Goal: Task Accomplishment & Management: Use online tool/utility

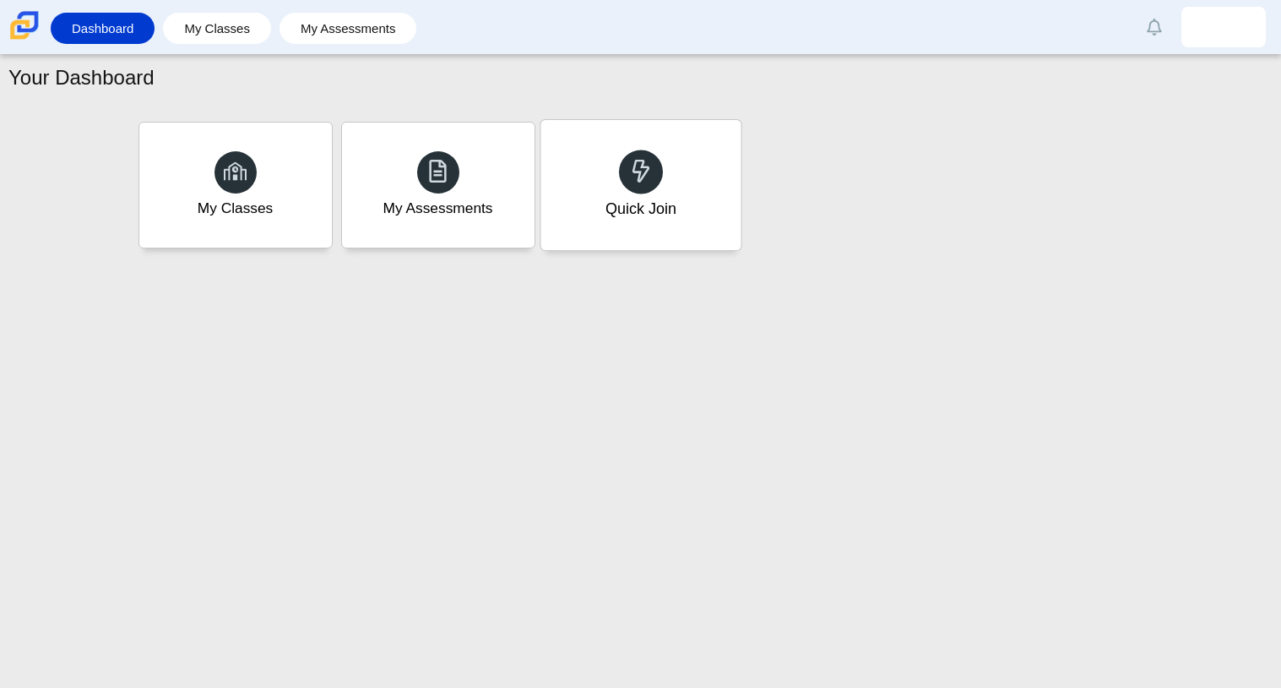
click at [572, 191] on div "Quick Join" at bounding box center [641, 185] width 200 height 130
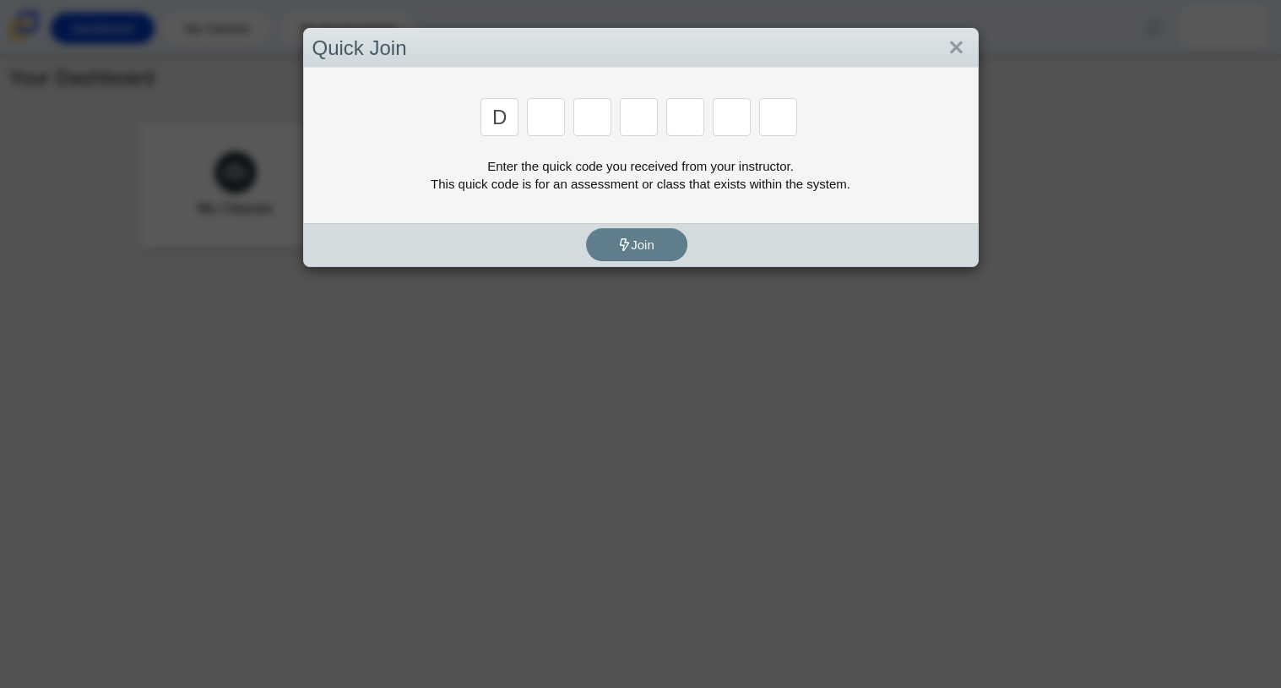
type input "d"
type input "a"
type input "w"
type input "n"
type input "a"
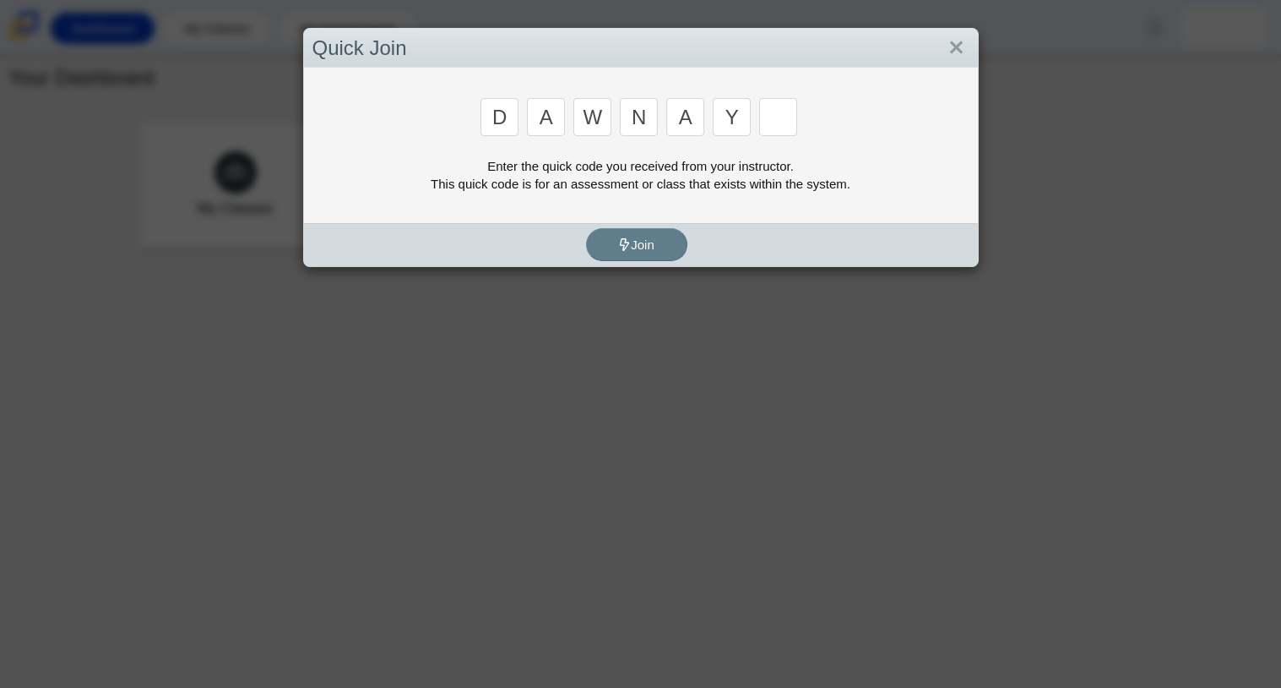
type input "y"
type input "3"
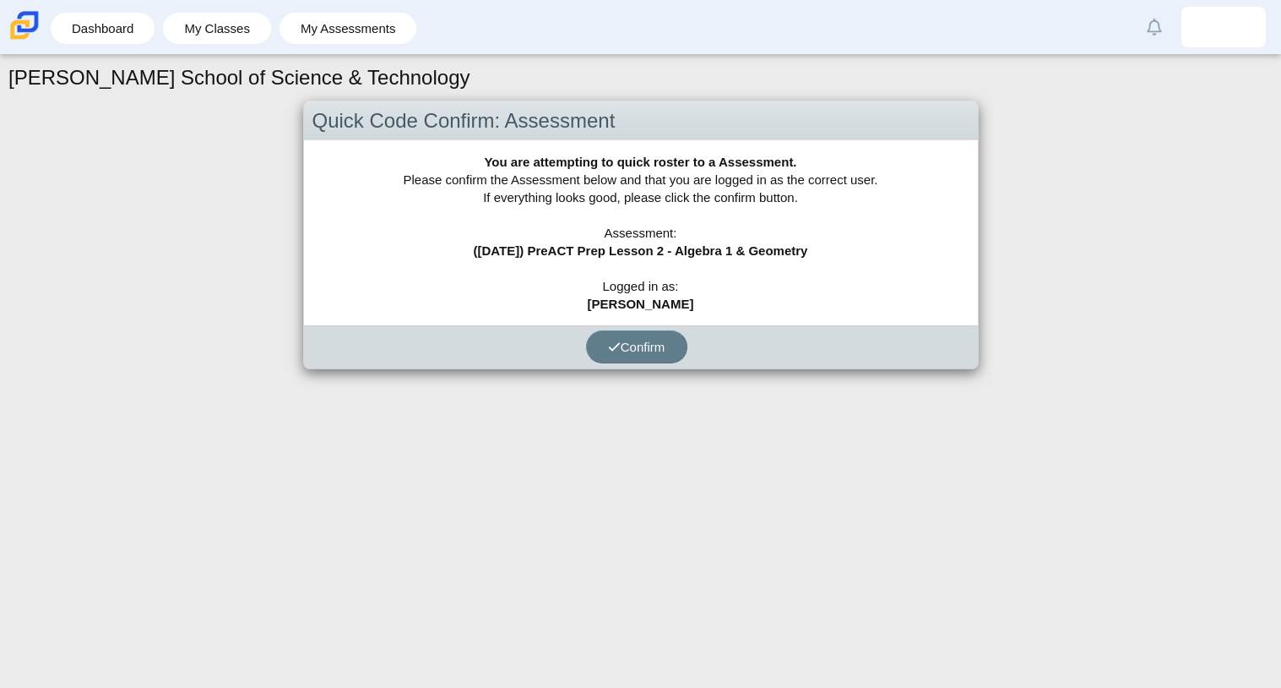
click at [615, 306] on b "[PERSON_NAME]" at bounding box center [641, 303] width 106 height 14
click at [659, 347] on span "Confirm" at bounding box center [636, 347] width 57 height 14
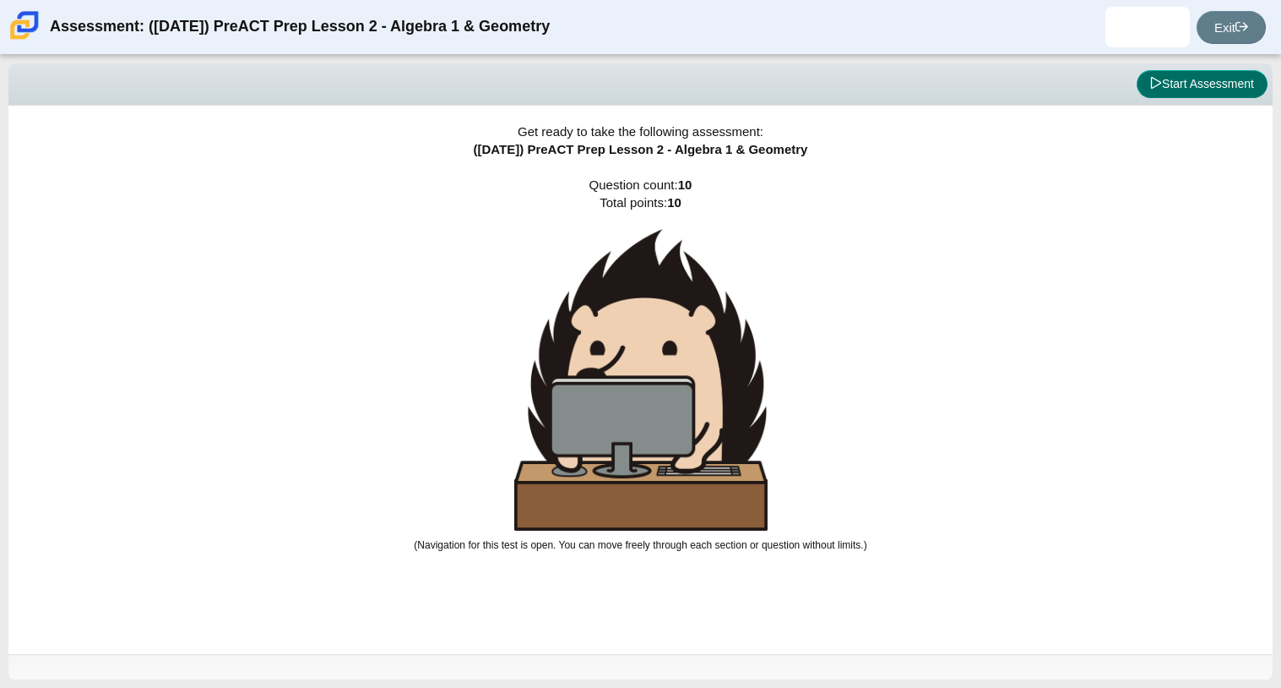
click at [1188, 94] on button "Start Assessment" at bounding box center [1202, 84] width 131 height 29
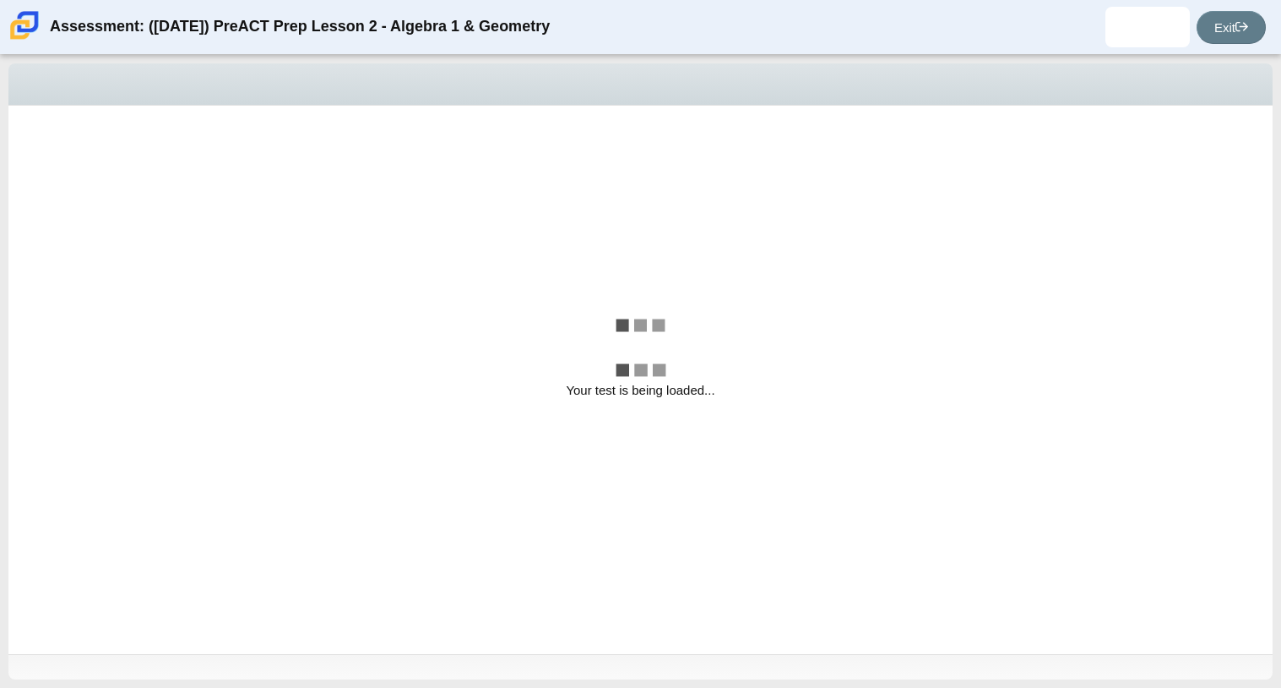
select select "ed62e223-81bd-4cbf-ab48-ab975844bd1f"
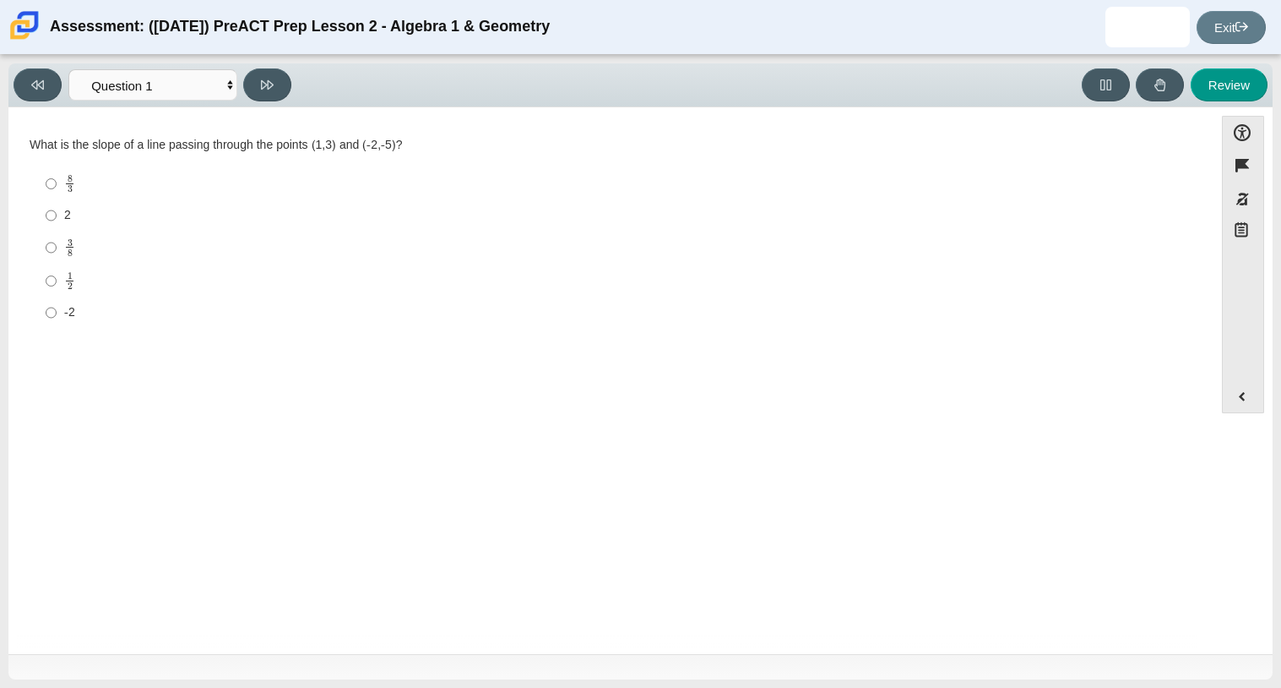
click at [57, 221] on label "2 2" at bounding box center [612, 215] width 1157 height 30
click at [57, 221] on input "2 2" at bounding box center [51, 215] width 11 height 30
radio input "true"
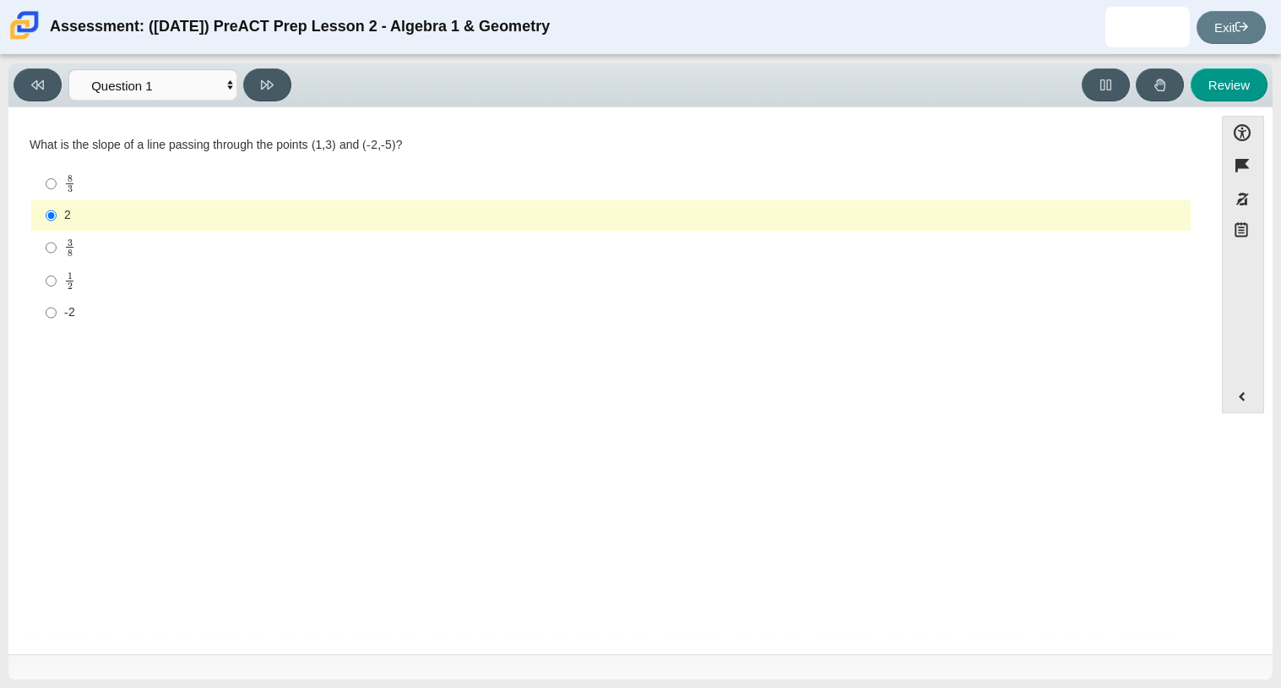
click at [106, 182] on div "8 3" at bounding box center [624, 183] width 1120 height 19
click at [57, 182] on input "8 3 8 thirds" at bounding box center [51, 183] width 11 height 33
radio input "true"
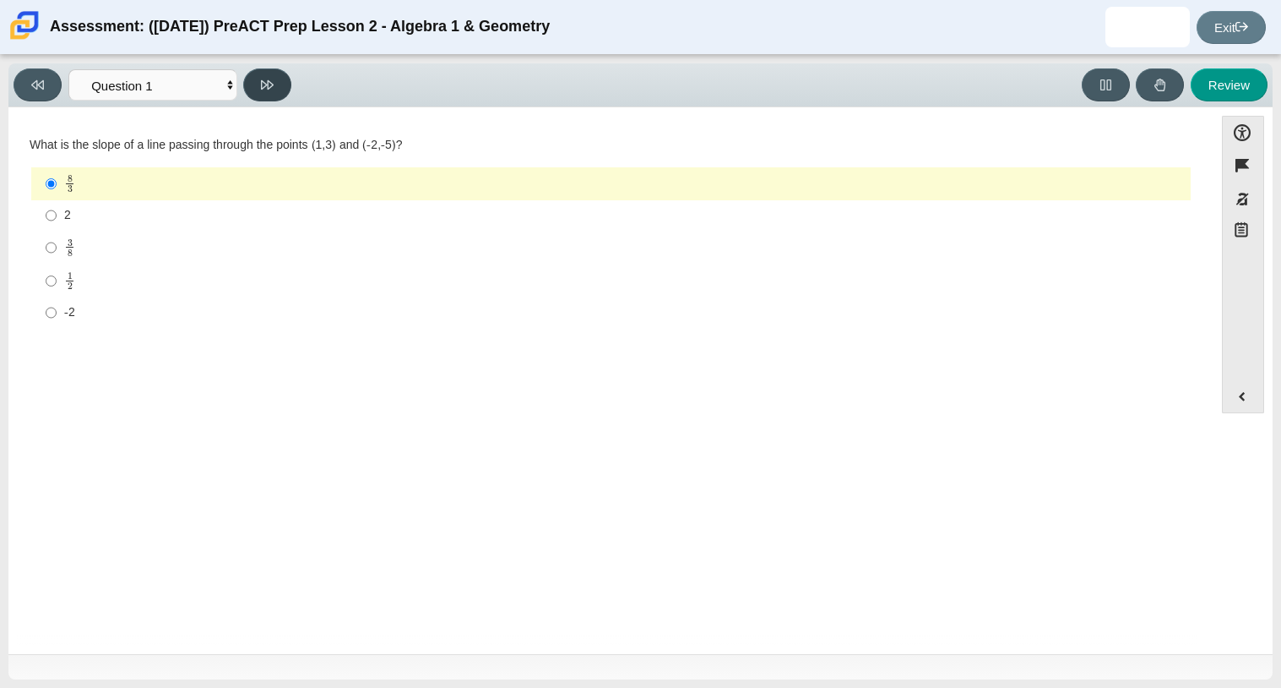
click at [261, 85] on icon at bounding box center [267, 85] width 13 height 13
select select "89427bb7-e313-4f00-988f-8b8255897029"
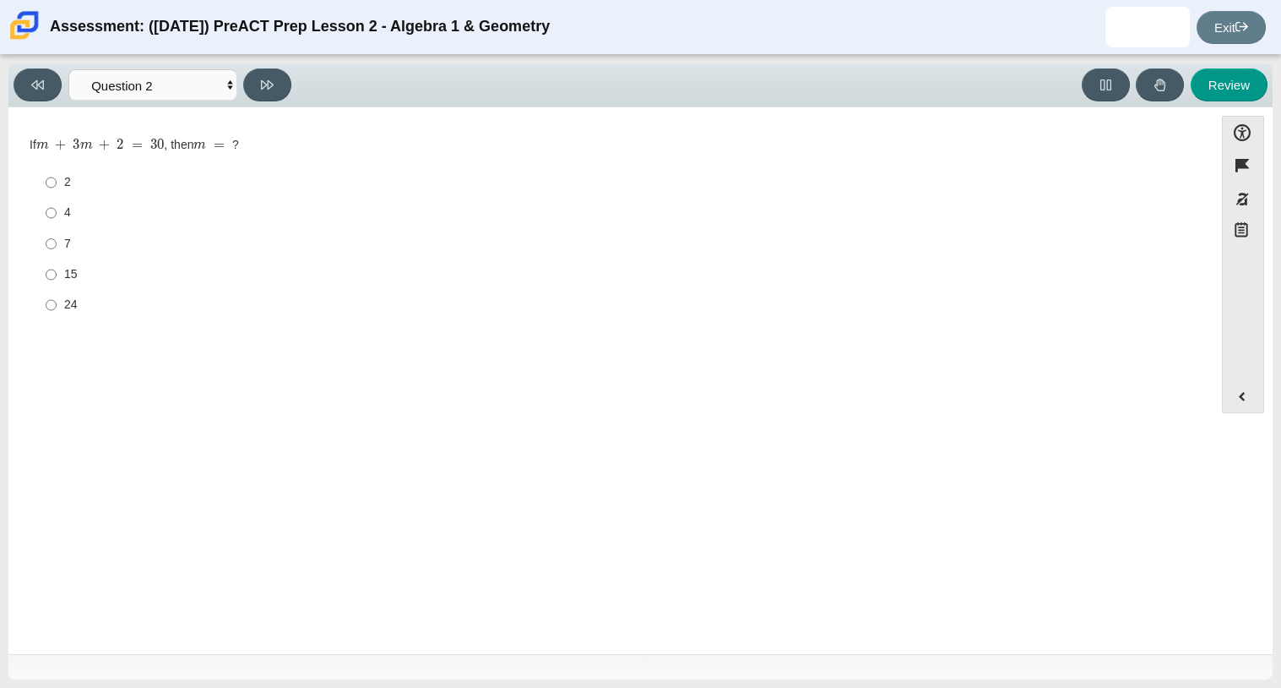
click at [65, 256] on label "7 7" at bounding box center [612, 243] width 1157 height 30
click at [57, 256] on input "7 7" at bounding box center [51, 243] width 11 height 30
radio input "true"
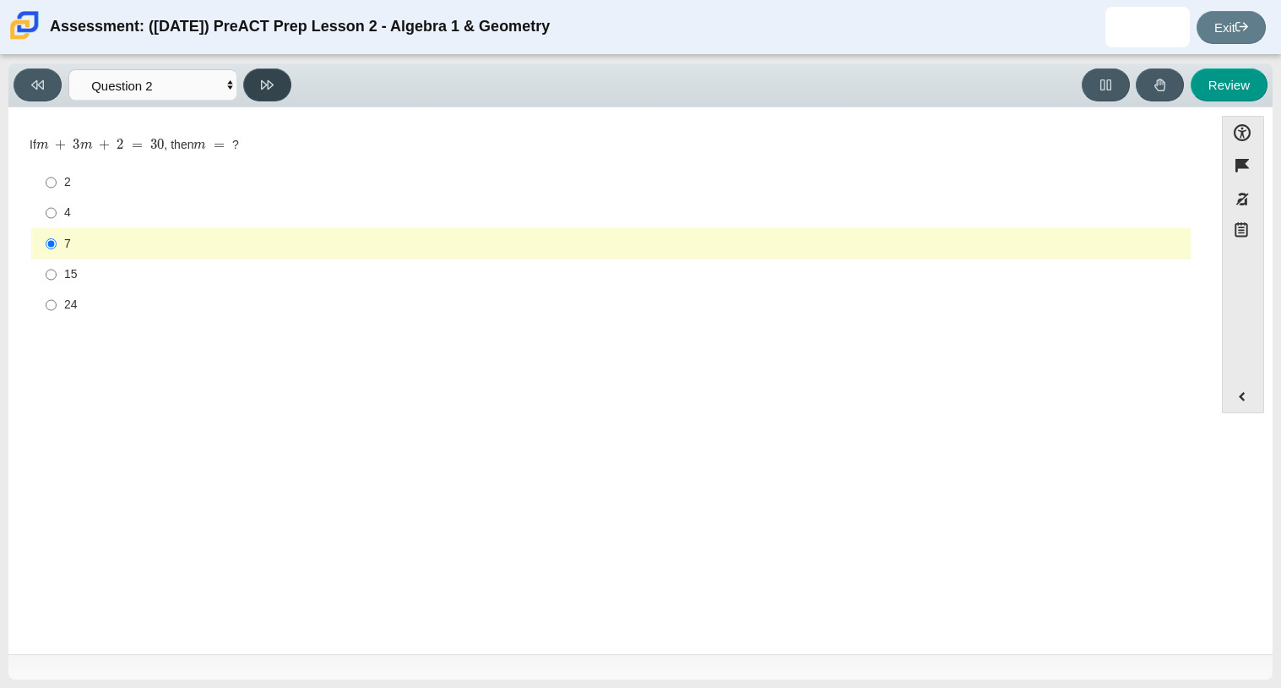
click at [256, 86] on button at bounding box center [267, 84] width 48 height 33
select select "14773eaf-2ca1-47ae-afe7-a624a56f34b3"
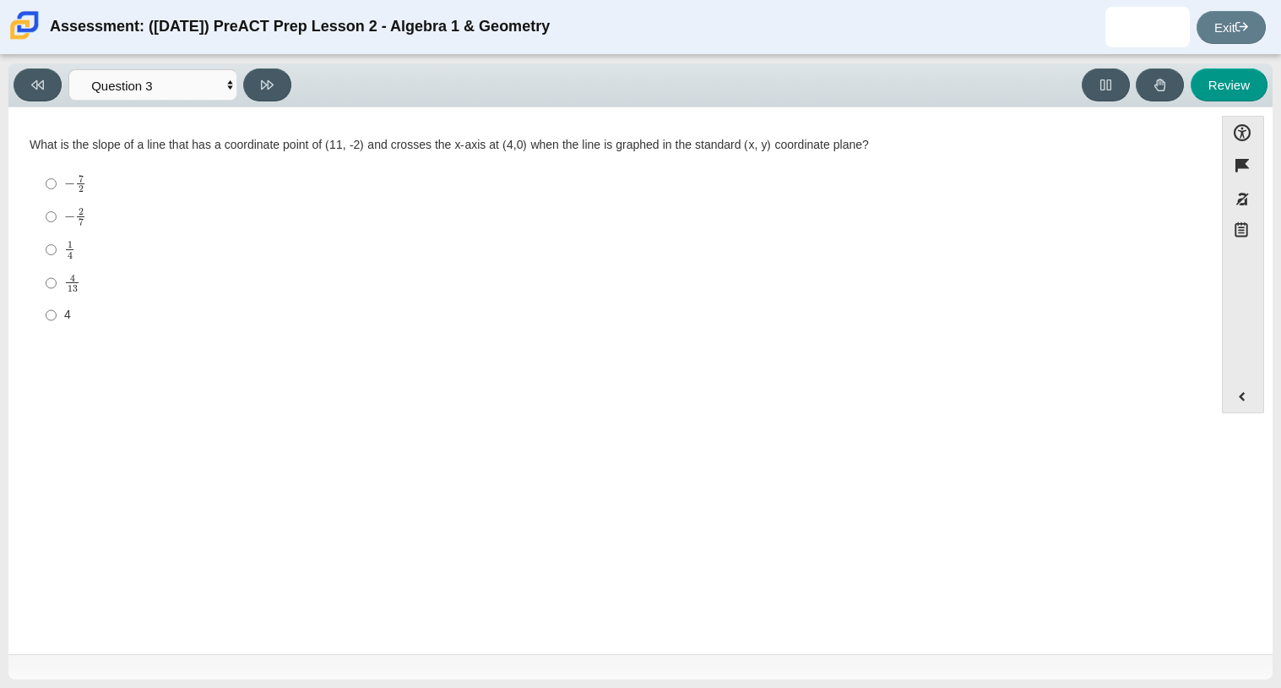
click at [2, 138] on div "Viewing Question 3 of 10 in Pacing Mode Questions Question 1 Question 2 Questio…" at bounding box center [640, 371] width 1281 height 633
click at [133, 276] on div "4 13" at bounding box center [624, 283] width 1120 height 19
click at [57, 276] on input "4 13 4 over 13" at bounding box center [51, 282] width 11 height 33
radio input "true"
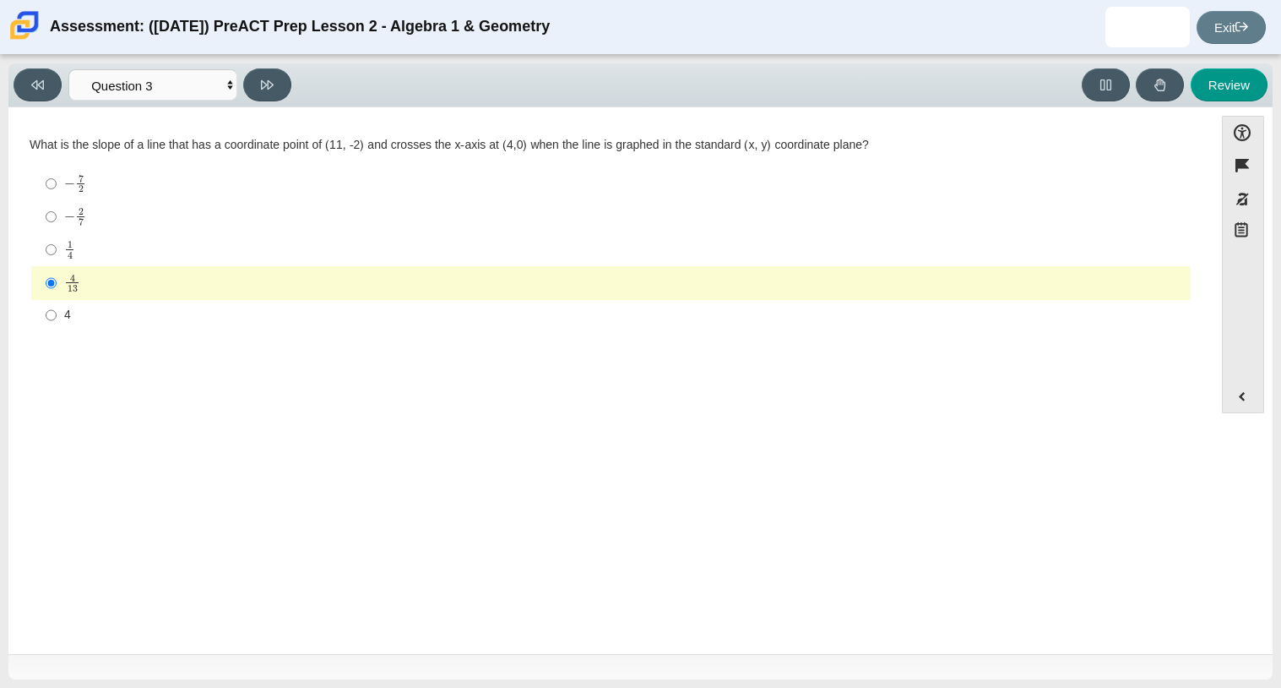
click at [121, 207] on div "− 2 7" at bounding box center [624, 216] width 1120 height 19
click at [57, 207] on input "− 2 7 negative 2 sevenths" at bounding box center [51, 216] width 11 height 33
radio input "true"
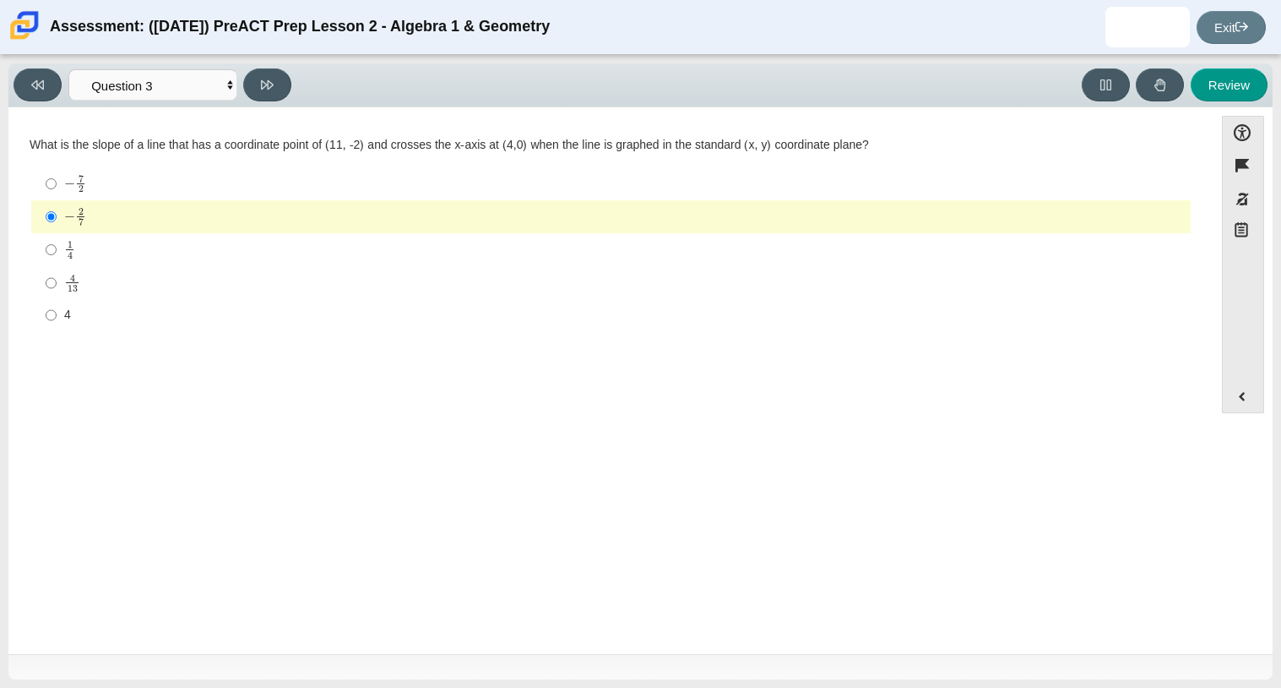
click at [133, 171] on label "− 7 2 negative 7 halves" at bounding box center [612, 183] width 1157 height 33
click at [57, 171] on input "− 7 2 negative 7 halves" at bounding box center [51, 183] width 11 height 33
radio input "true"
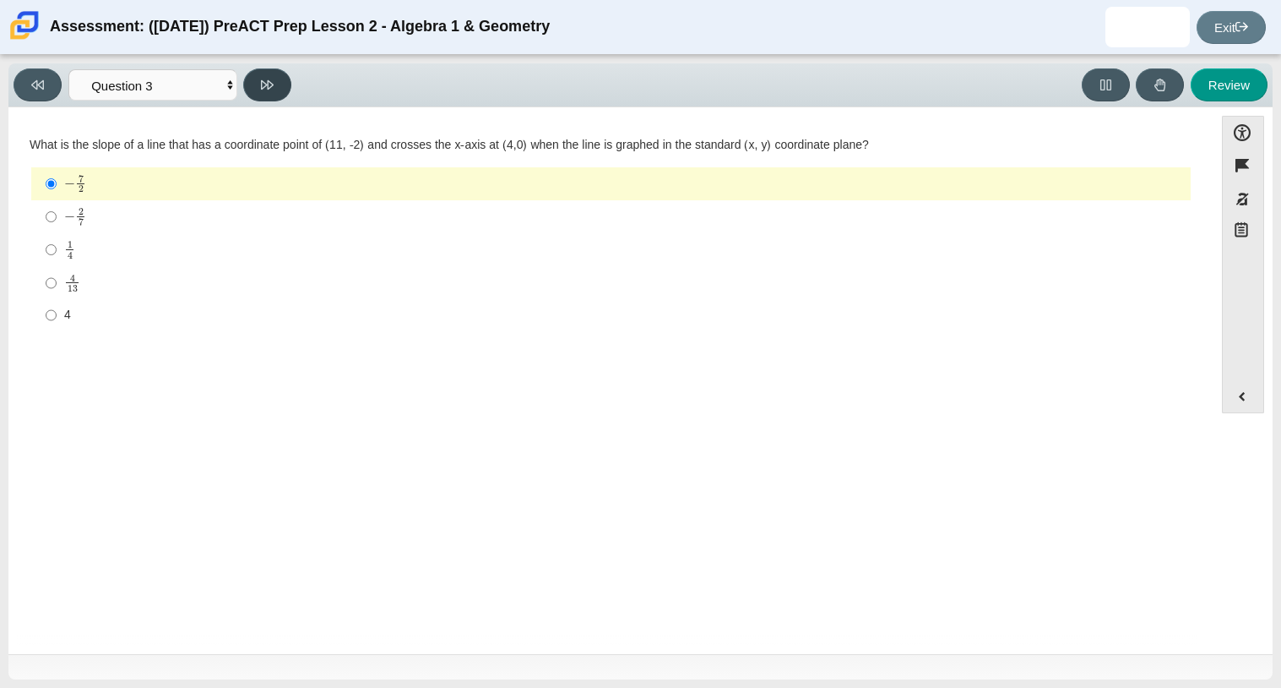
click at [265, 101] on button at bounding box center [267, 84] width 48 height 33
select select "96b71634-eacb-4f7e-8aef-411727d9bcba"
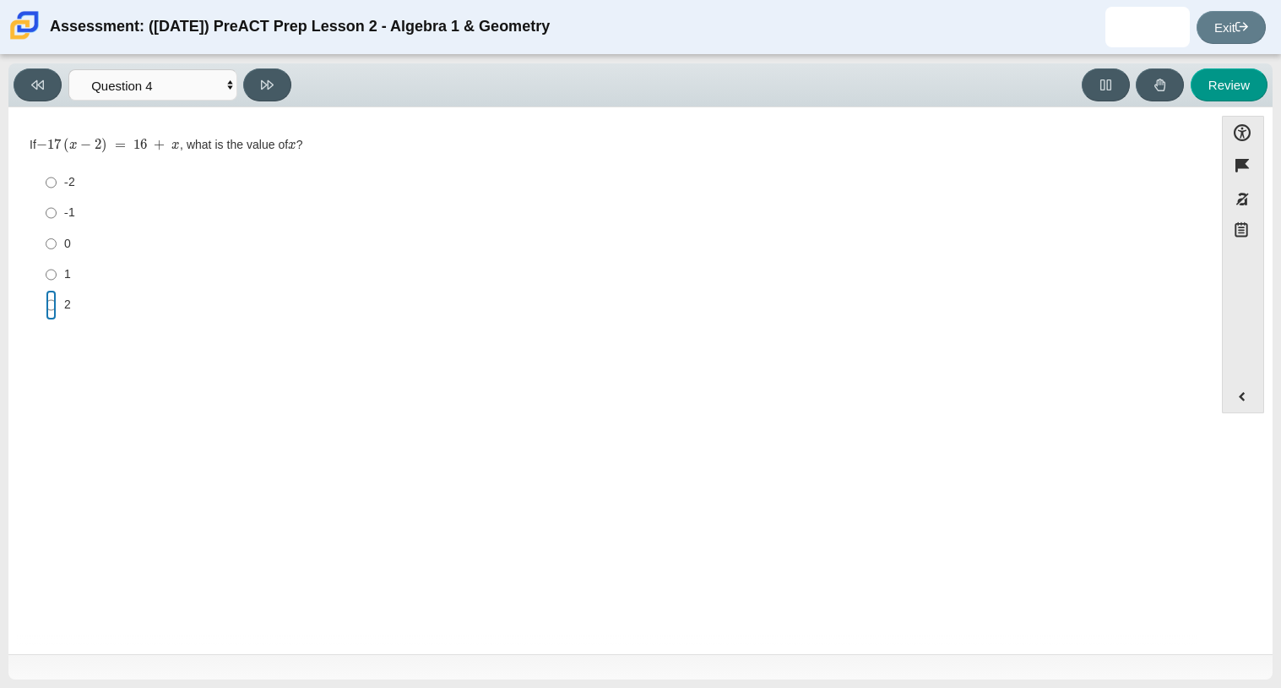
click at [48, 301] on input "2 2" at bounding box center [51, 305] width 11 height 30
radio input "true"
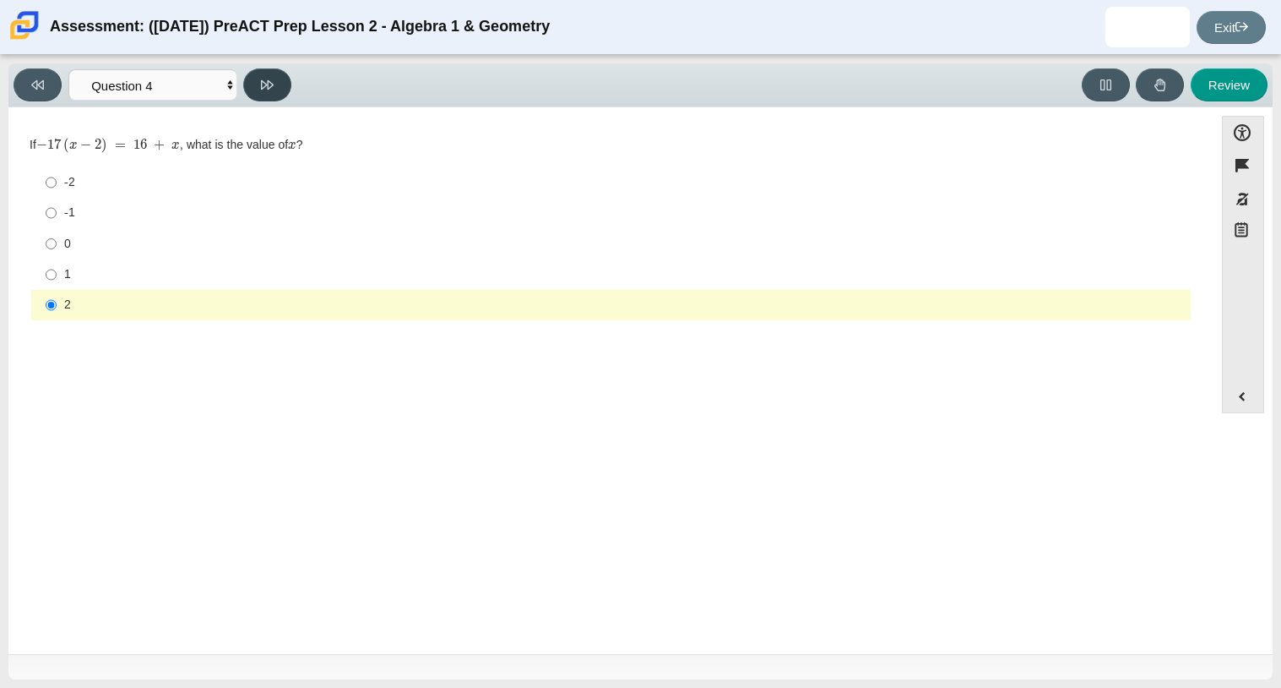
click at [257, 74] on button at bounding box center [267, 84] width 48 height 33
select select "bbf5d072-3e0b-44c4-9a12-6e7c9033f65b"
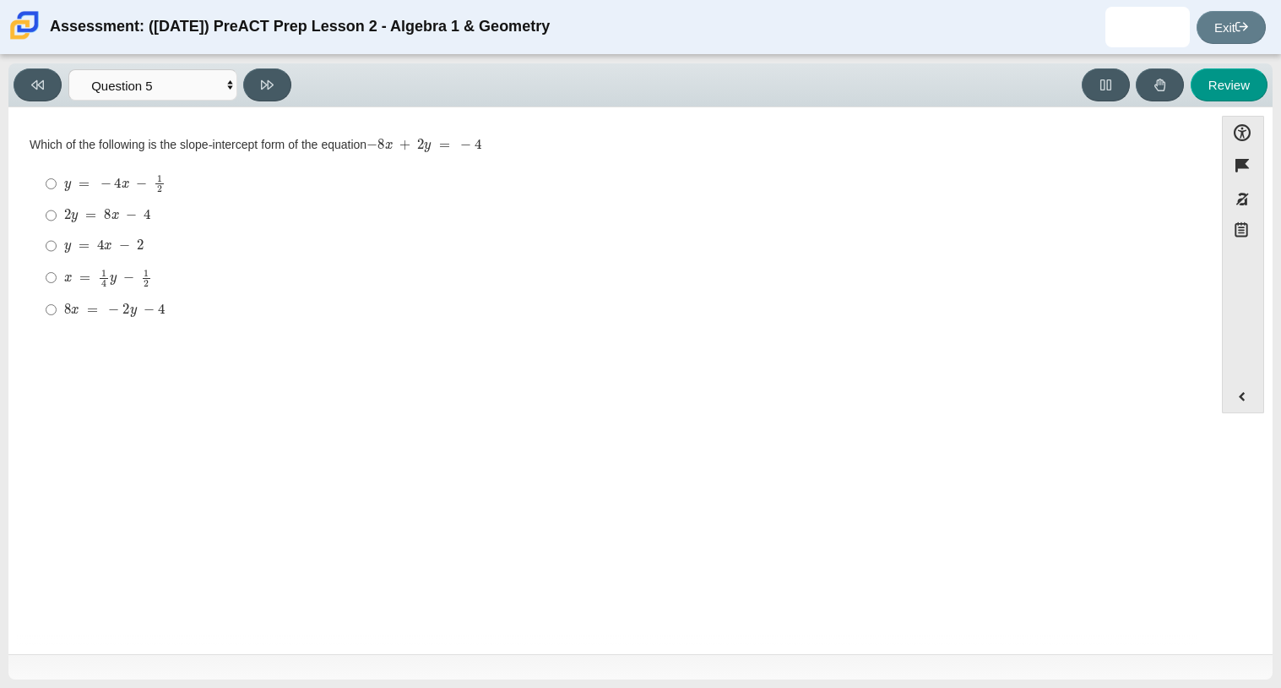
click at [155, 175] on mjx-frac "Assessment items" at bounding box center [159, 183] width 11 height 17
click at [57, 175] on input "y = − 4 x − 1 2 y = − 4 x − 1 2" at bounding box center [51, 183] width 11 height 33
radio input "true"
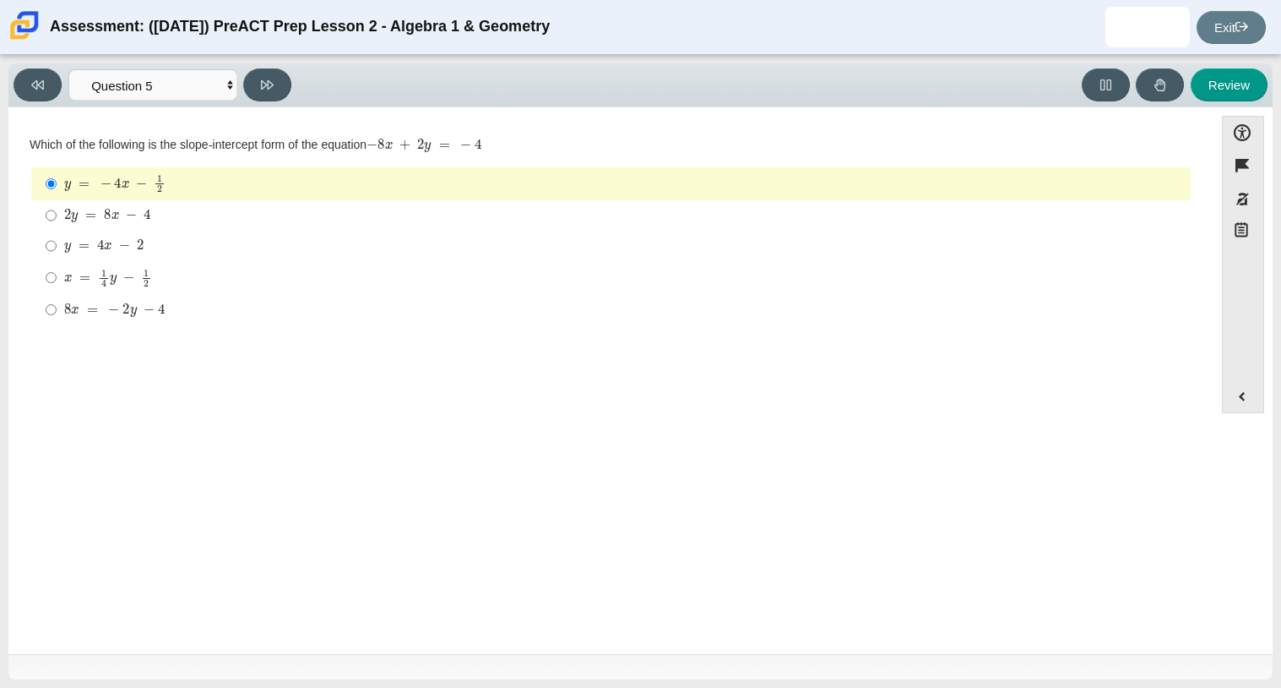
click at [184, 246] on div "y = 4 x − 2" at bounding box center [624, 245] width 1120 height 17
click at [57, 246] on input "y = 4 x − 2 y = 4 x − 2" at bounding box center [51, 246] width 11 height 30
radio input "true"
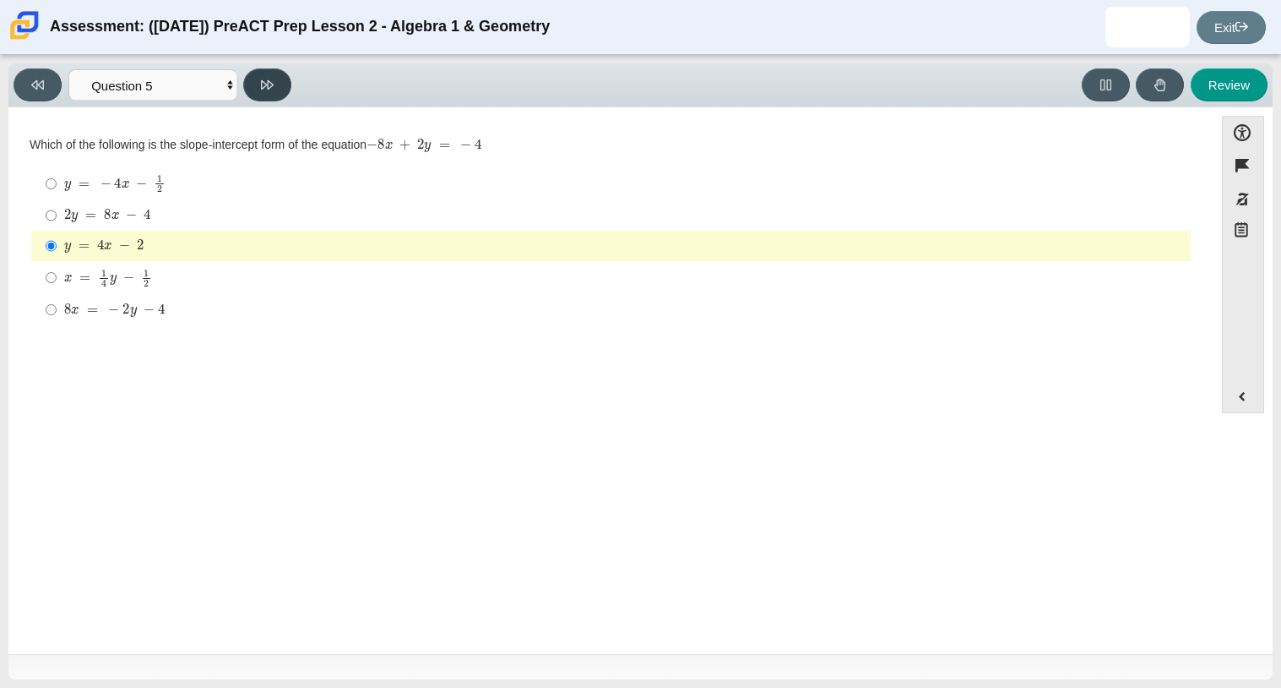
click at [280, 97] on button at bounding box center [267, 84] width 48 height 33
select select "97f4f5fa-a52e-4fed-af51-565bfcdf47cb"
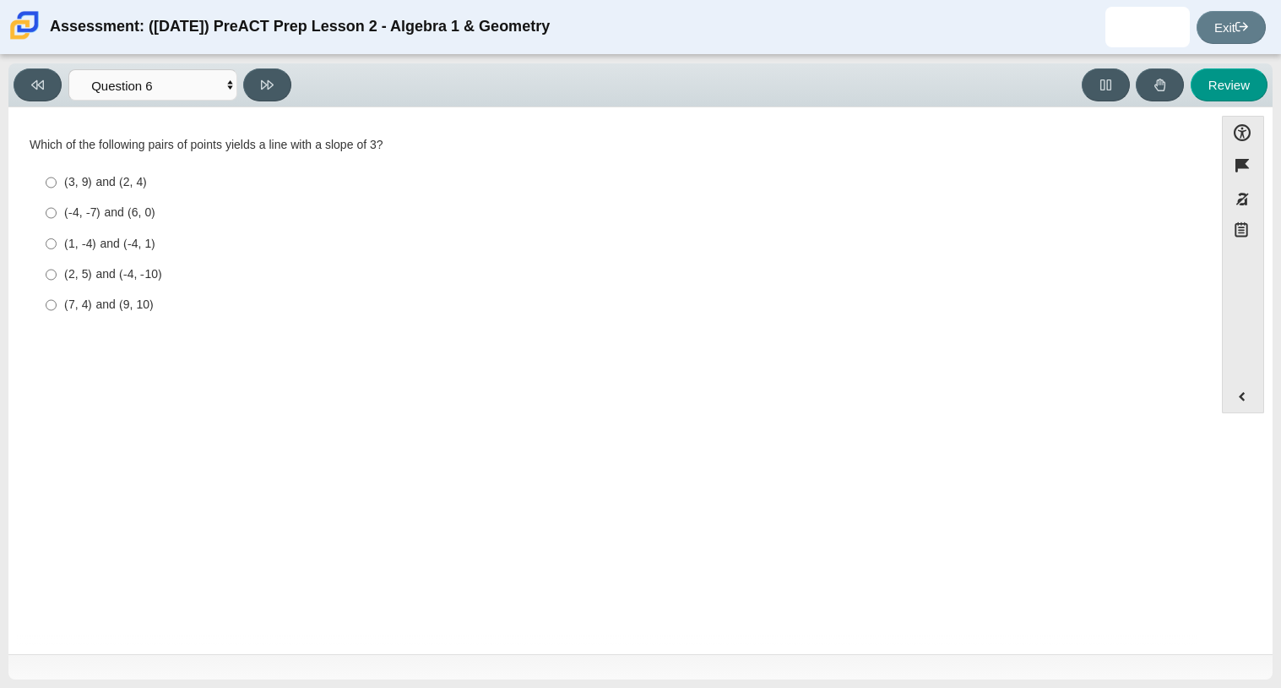
click at [113, 199] on label "(-4, -7) and (6, 0) (-4, -7) and (6, 0)" at bounding box center [612, 213] width 1157 height 30
click at [57, 199] on input "(-4, -7) and (6, 0) (-4, -7) and (6, 0)" at bounding box center [51, 213] width 11 height 30
radio input "true"
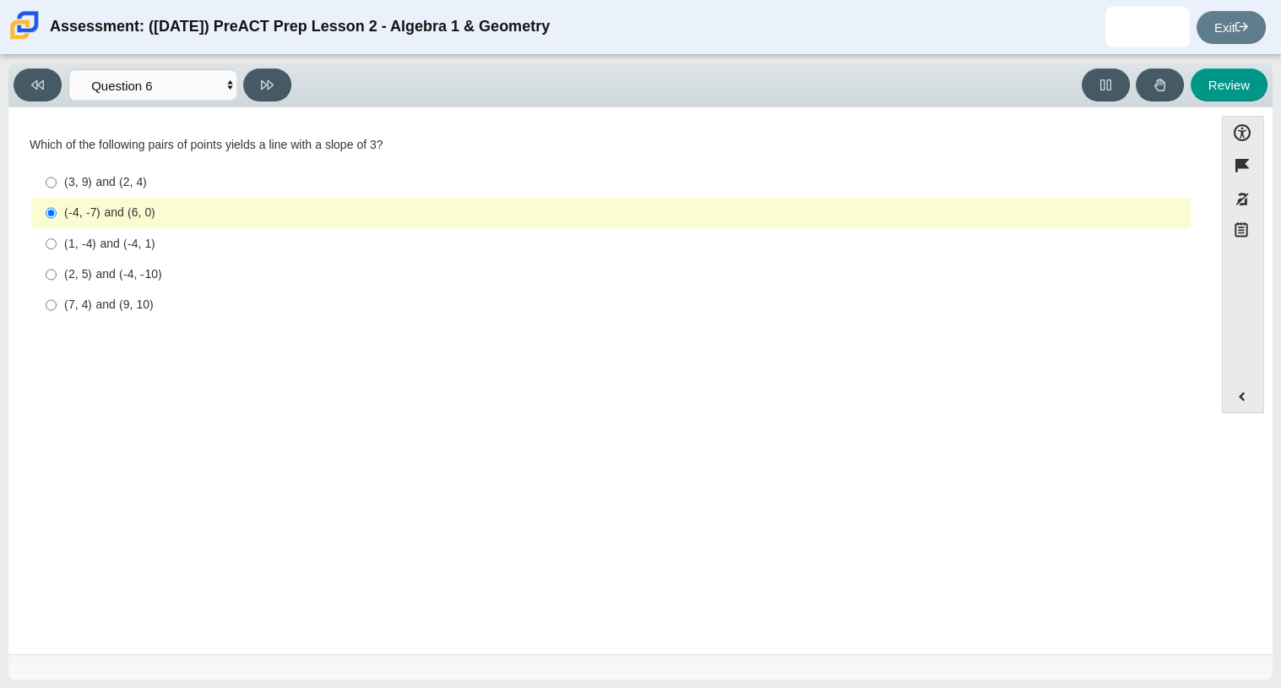
click at [166, 280] on div "(2, 5) and (-4, -10)" at bounding box center [624, 274] width 1120 height 17
click at [57, 280] on input "(2, 5) and (-4, -10) (2, 5) and (-4, -10)" at bounding box center [51, 274] width 11 height 30
radio input "true"
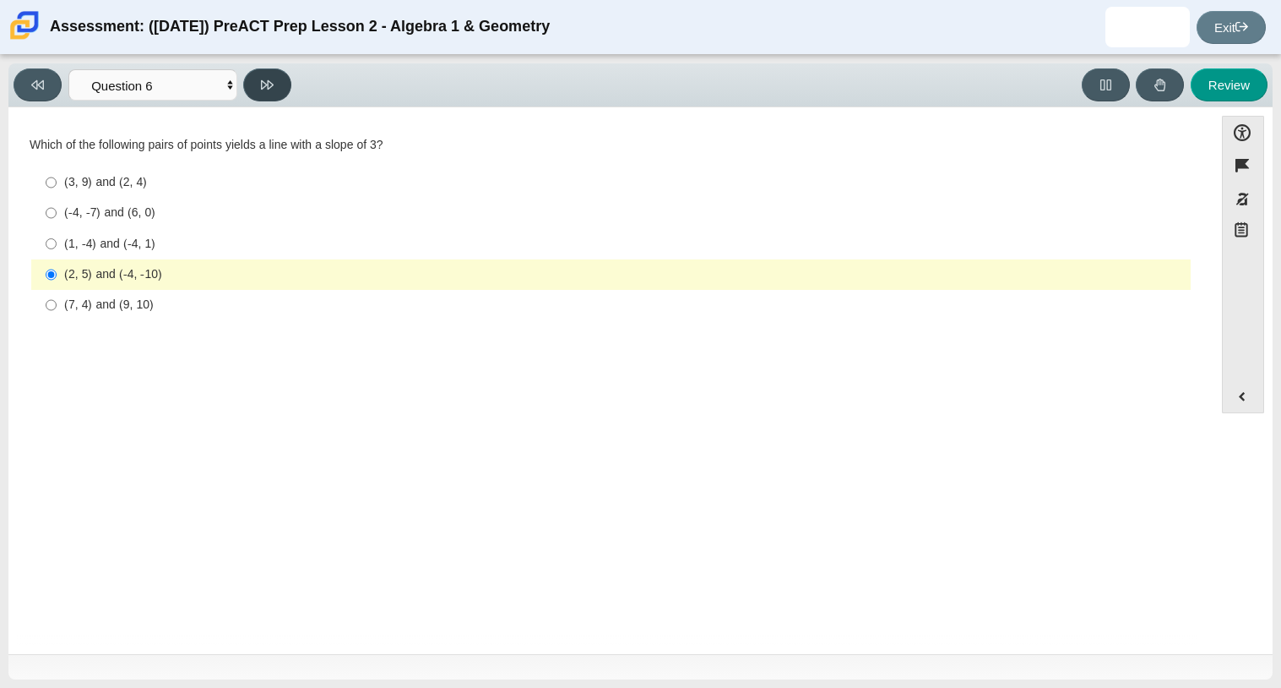
click at [263, 91] on button at bounding box center [267, 84] width 48 height 33
select select "ce81fe10-bf29-4b5e-8bd7-4f47f2fed4d8"
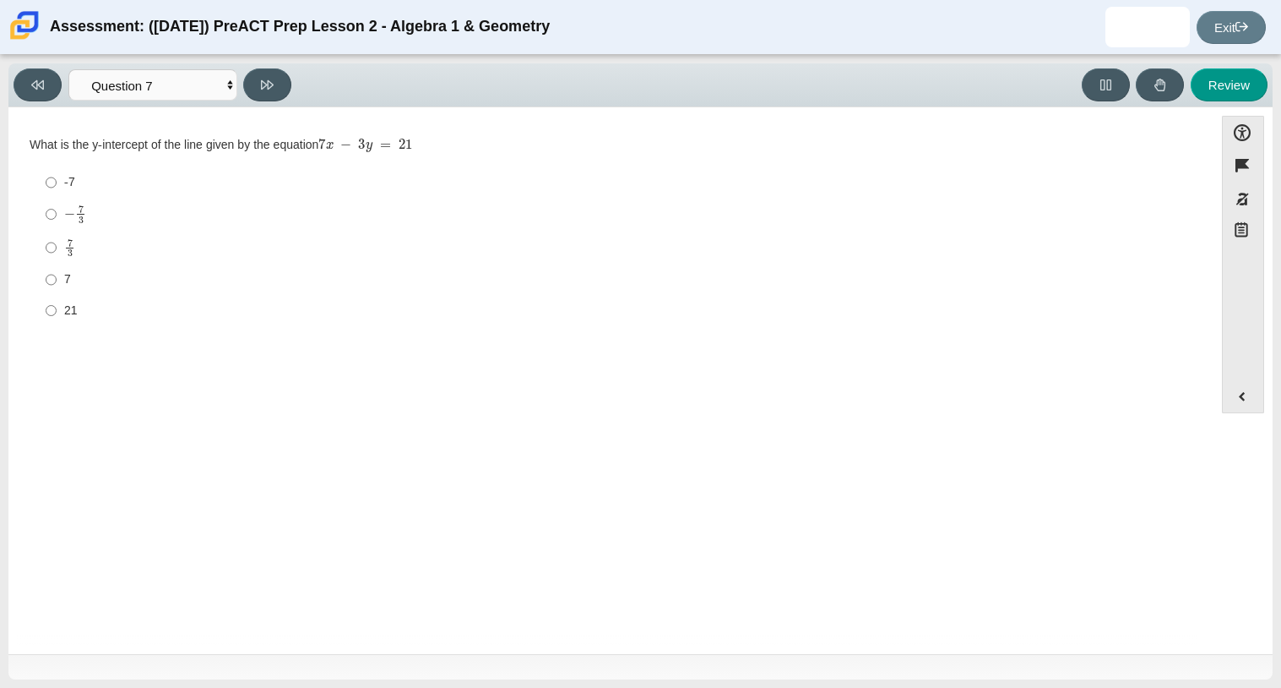
click at [135, 67] on div "Viewing Question 7 of 10 in Pacing Mode Questions Question 1 Question 2 Questio…" at bounding box center [640, 85] width 1265 height 44
click at [144, 73] on select "Questions Question 1 Question 2 Question 3 Question 4 Question 5 Question 6 Que…" at bounding box center [152, 84] width 169 height 31
click at [368, 167] on label "-7 -7" at bounding box center [612, 182] width 1157 height 30
click at [57, 167] on input "-7 -7" at bounding box center [51, 182] width 11 height 30
radio input "true"
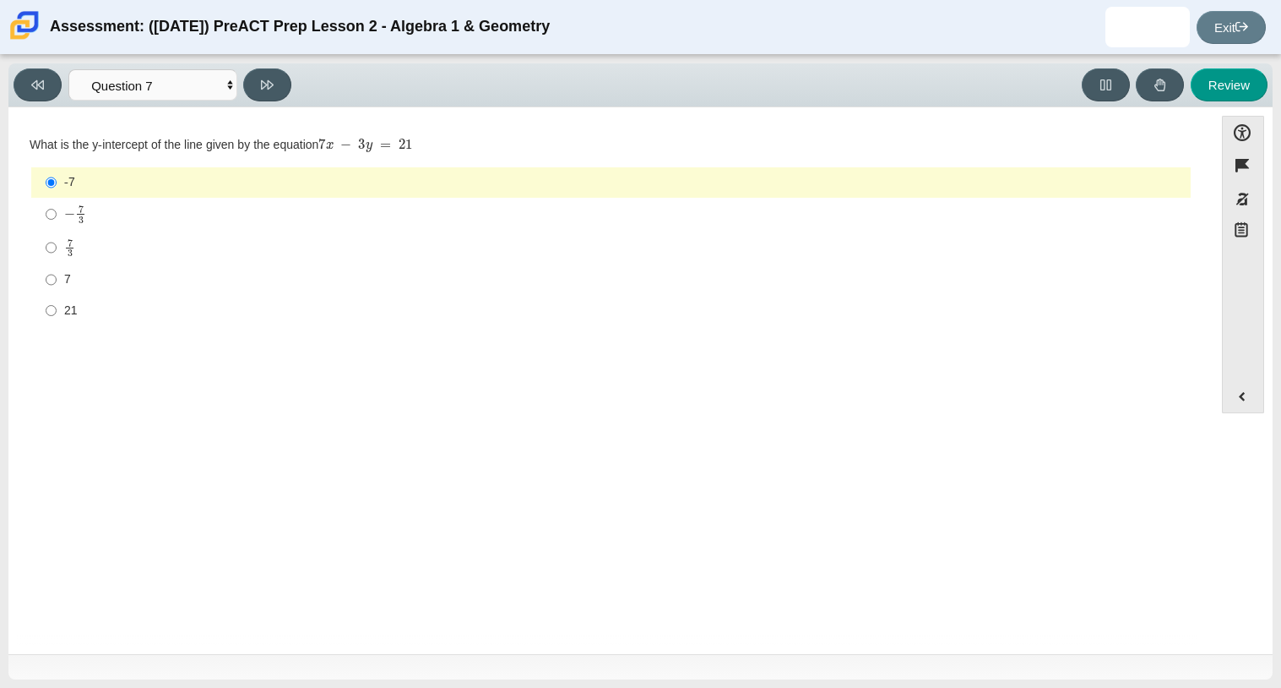
click at [163, 161] on div "What is the y-intercept of the line given by the equation 7 x − 3 y = 21 Respon…" at bounding box center [611, 232] width 1163 height 191
click at [94, 209] on div "− 7 3" at bounding box center [624, 213] width 1120 height 19
click at [57, 209] on input "− 7 3 negative 7 thirds" at bounding box center [51, 214] width 11 height 33
radio input "true"
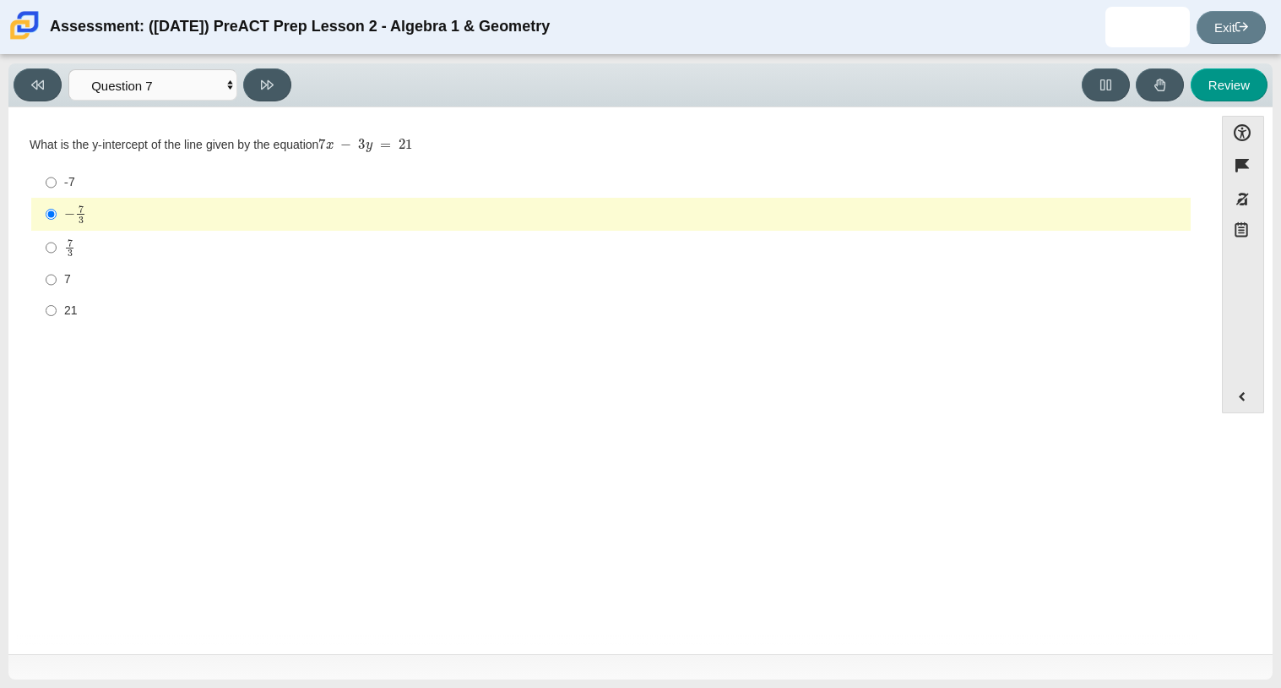
click at [79, 277] on div "7" at bounding box center [624, 279] width 1120 height 17
click at [57, 277] on input "7 7" at bounding box center [51, 279] width 11 height 30
radio input "true"
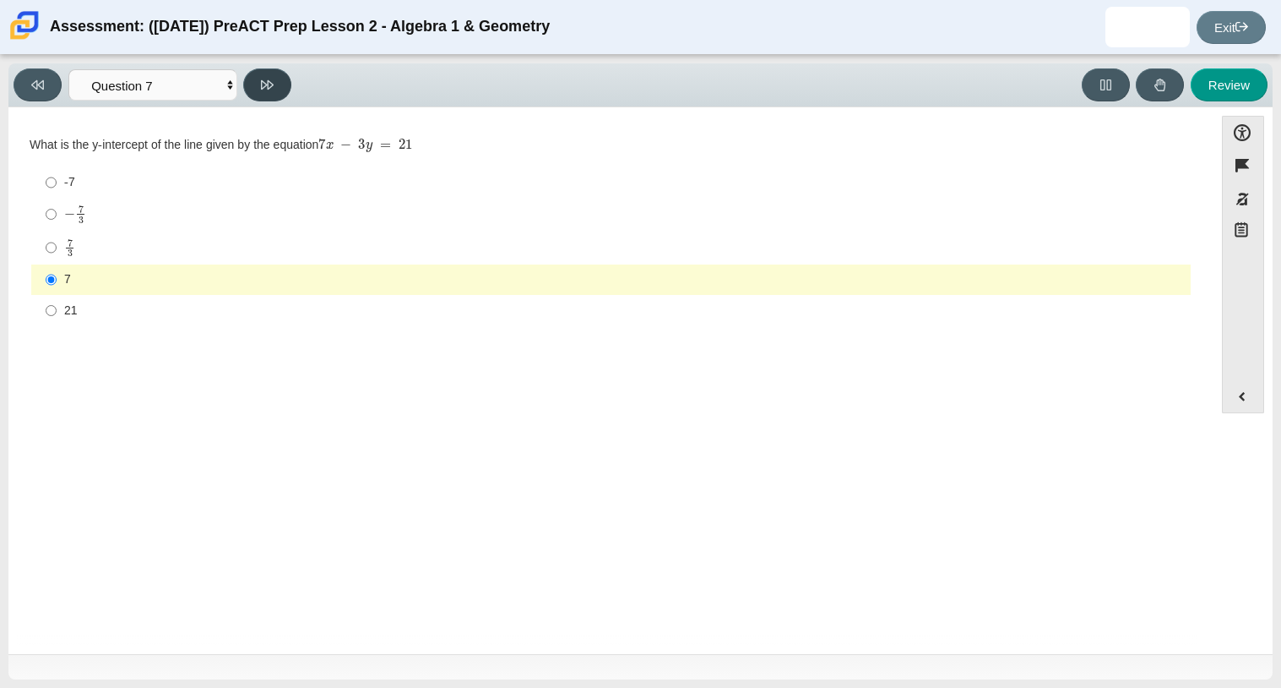
click at [270, 89] on icon at bounding box center [267, 85] width 13 height 13
select select "489dcffd-4e6a-49cf-a9d6-ad1d4a911a4e"
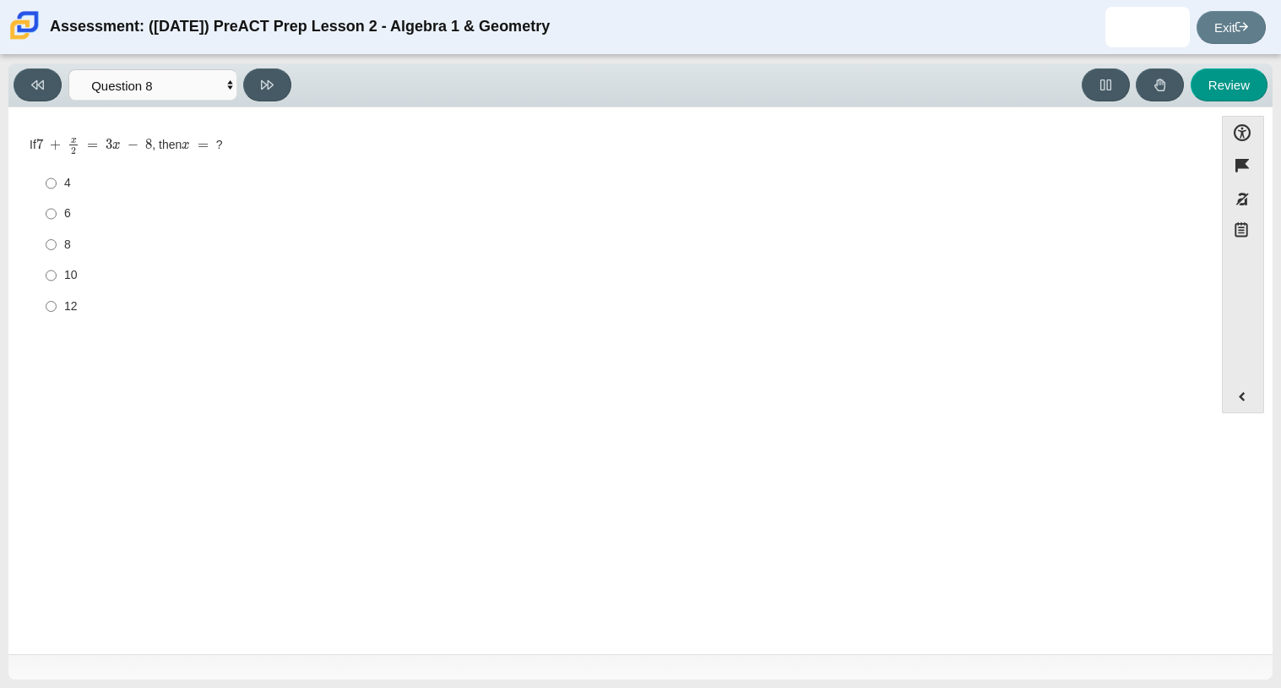
click at [60, 220] on label "6 6" at bounding box center [612, 214] width 1157 height 30
click at [57, 220] on input "6 6" at bounding box center [51, 214] width 11 height 30
radio input "true"
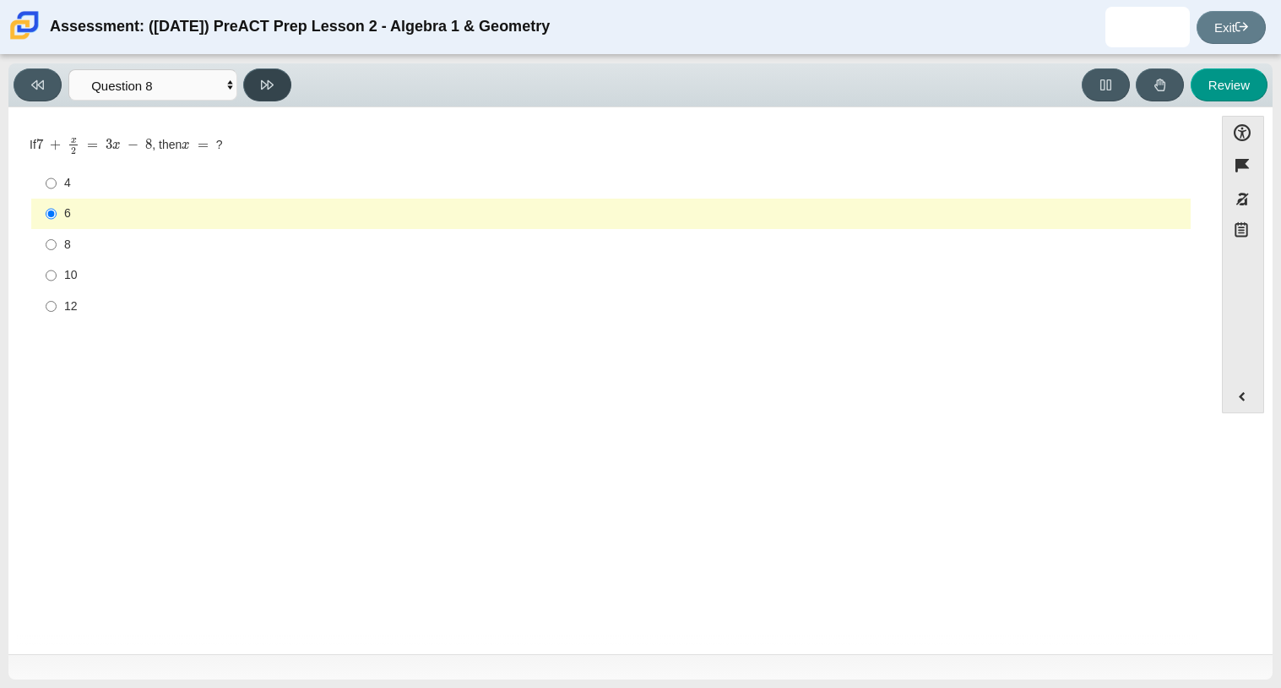
click at [269, 79] on icon at bounding box center [267, 85] width 13 height 13
select select "210571de-36a6-4d8e-a361-ceff8ef801dc"
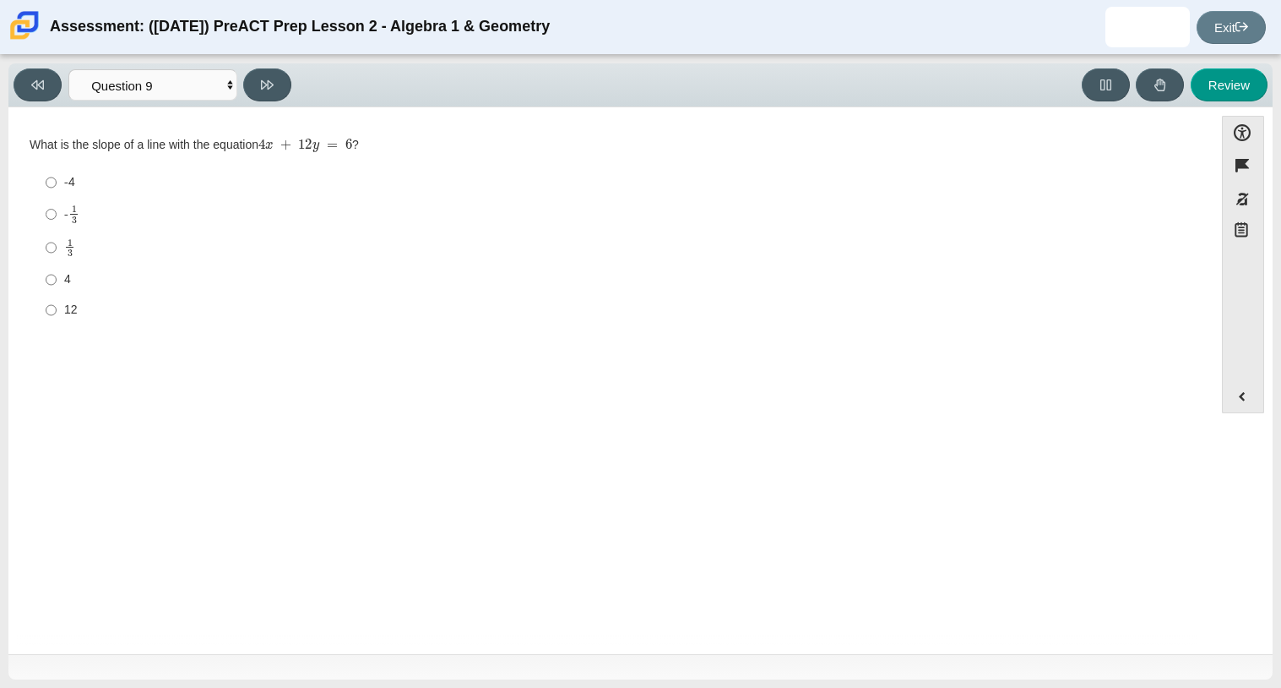
click at [84, 266] on label "4 4" at bounding box center [612, 279] width 1157 height 30
click at [57, 266] on input "4 4" at bounding box center [51, 279] width 11 height 30
radio input "true"
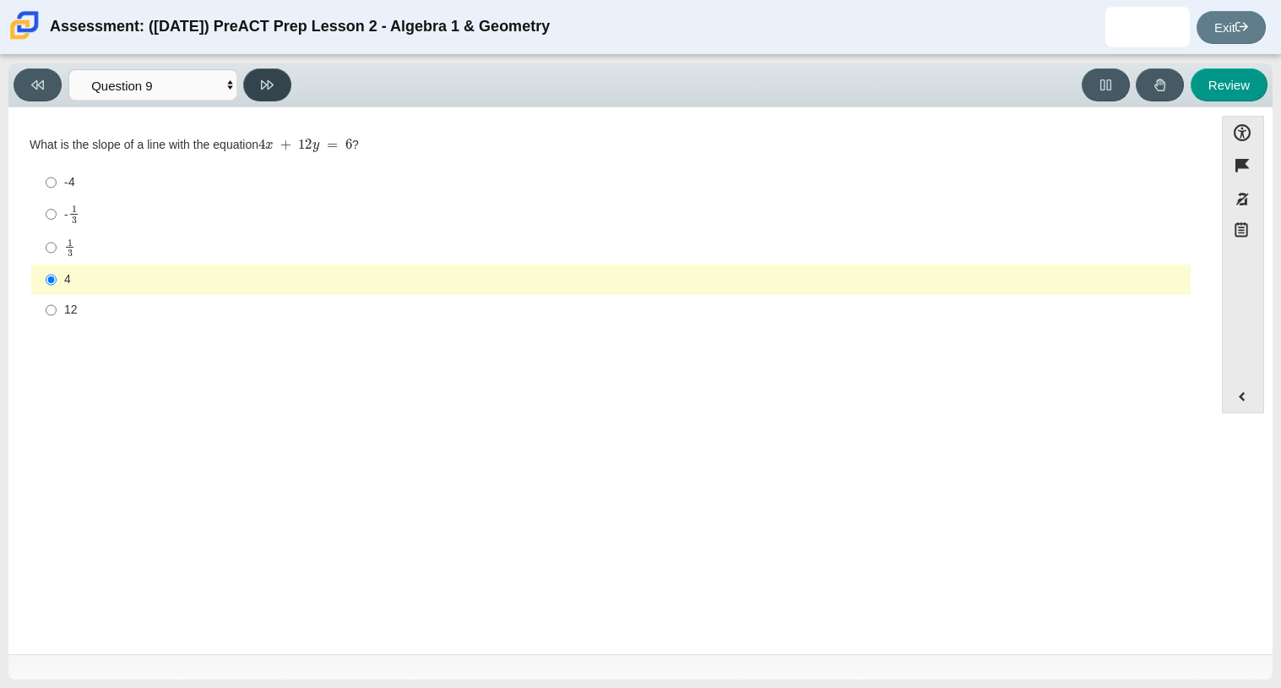
click at [266, 90] on icon at bounding box center [267, 85] width 13 height 13
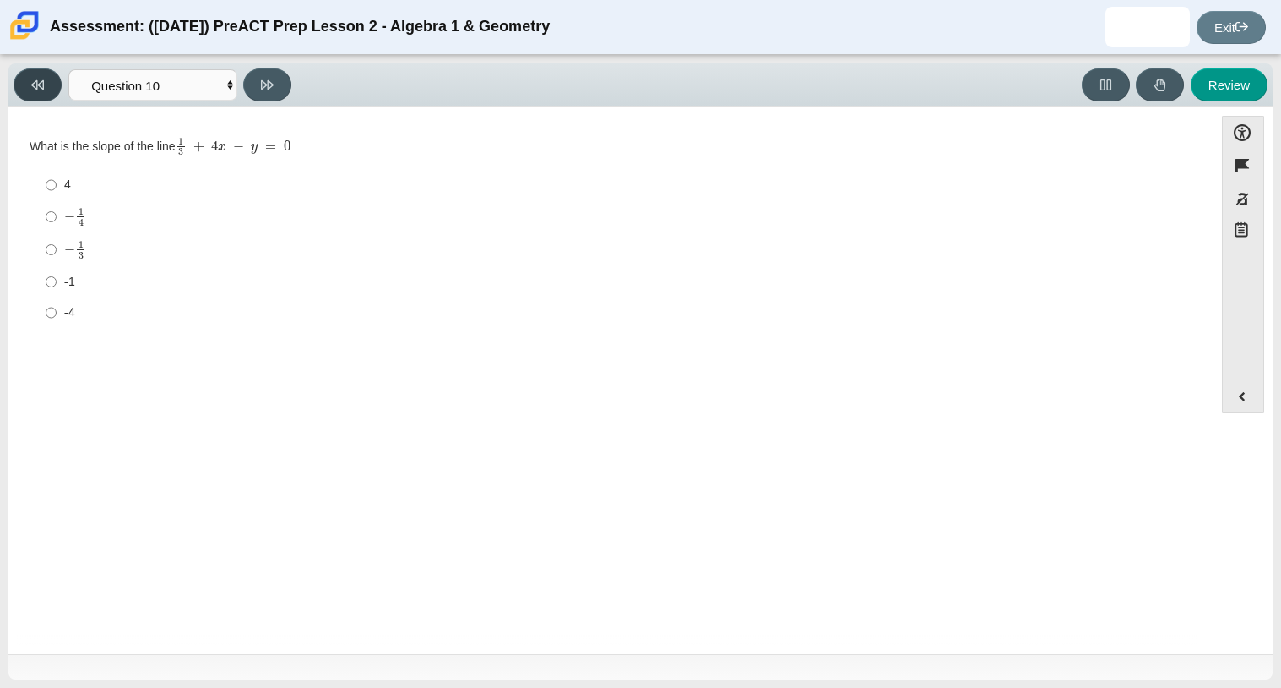
click at [51, 80] on button at bounding box center [38, 84] width 48 height 33
select select "210571de-36a6-4d8e-a361-ceff8ef801dc"
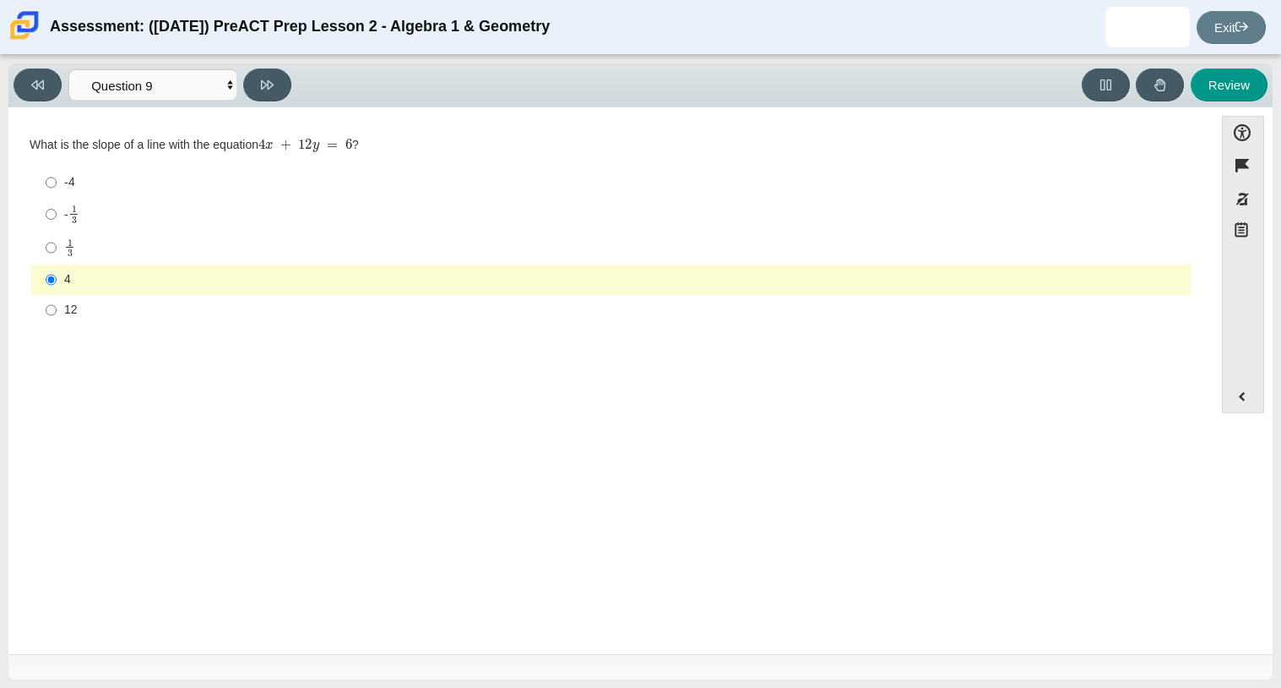
click at [134, 253] on div "1 3" at bounding box center [624, 247] width 1120 height 19
click at [57, 253] on input "1 3 1 third" at bounding box center [51, 247] width 11 height 33
radio input "true"
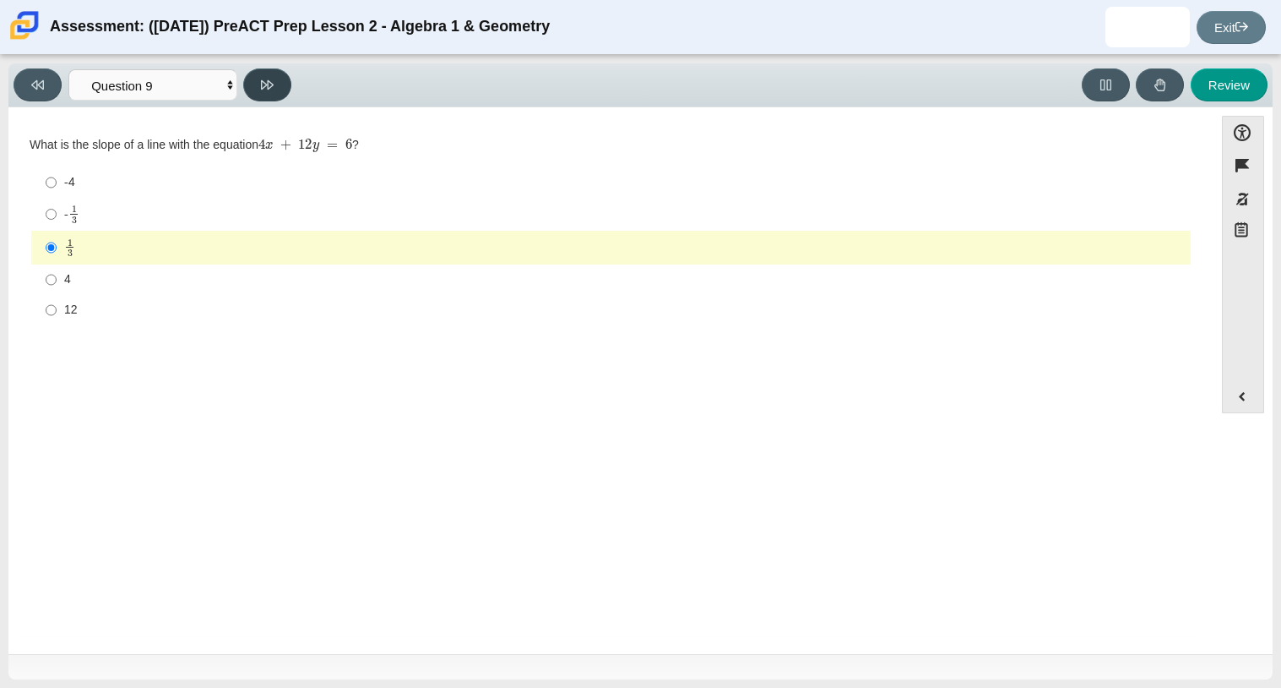
click at [268, 68] on button at bounding box center [267, 84] width 48 height 33
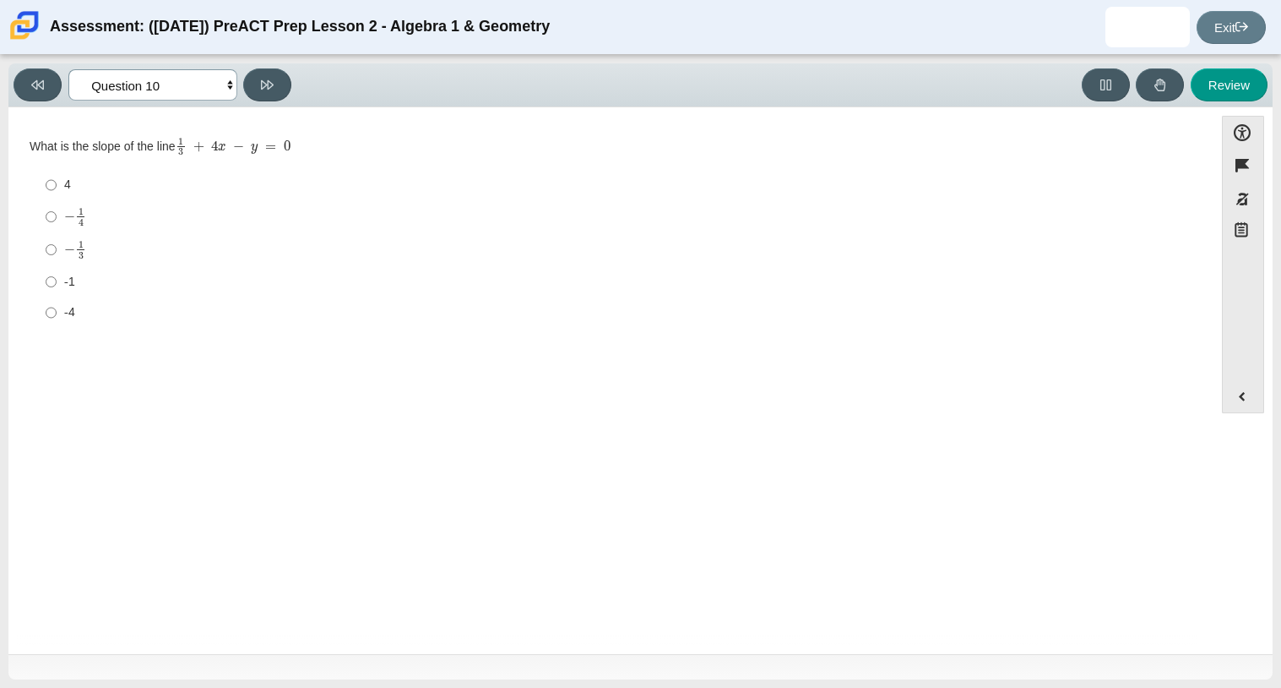
click at [82, 81] on select "Questions Question 1 Question 2 Question 3 Question 4 Question 5 Question 6 Que…" at bounding box center [152, 84] width 169 height 31
click at [40, 79] on icon at bounding box center [37, 85] width 13 height 13
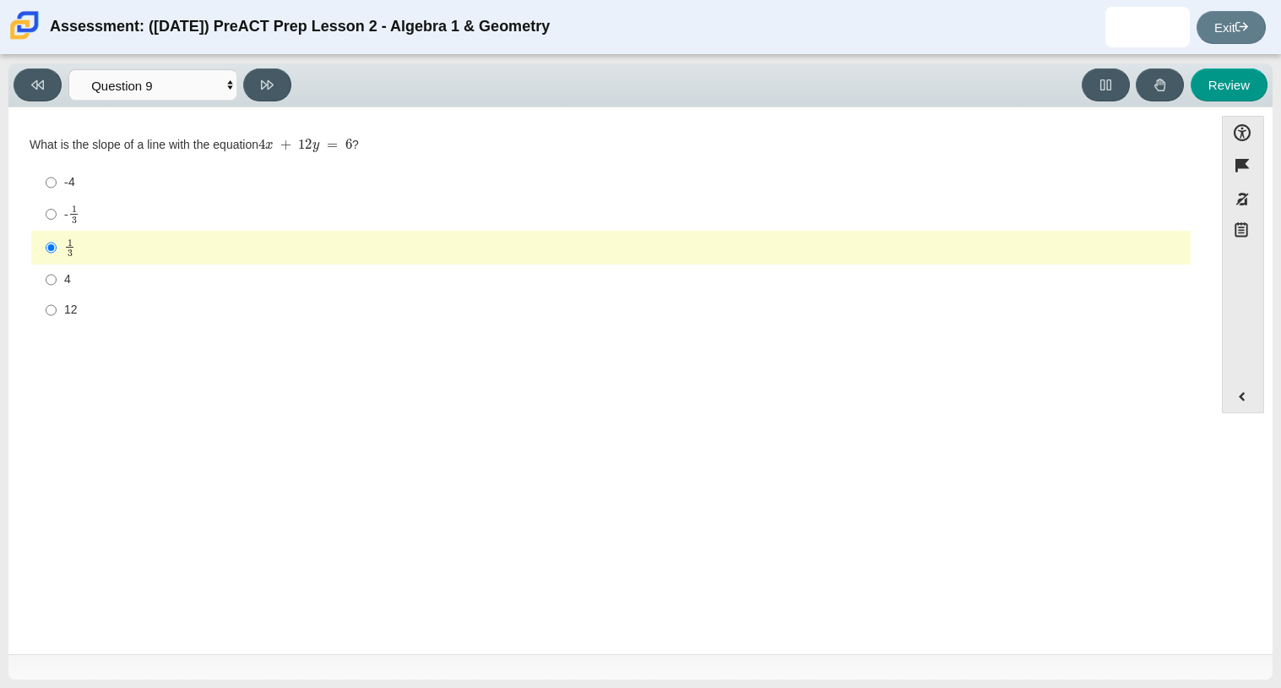
click at [296, 82] on div "Viewing Question 9 of 10 in Pacing Mode Questions Question 1 Question 2 Questio…" at bounding box center [156, 84] width 285 height 33
click at [285, 83] on button at bounding box center [267, 84] width 48 height 33
select select "ec95ace6-bebc-42b8-9428-40567494d4da"
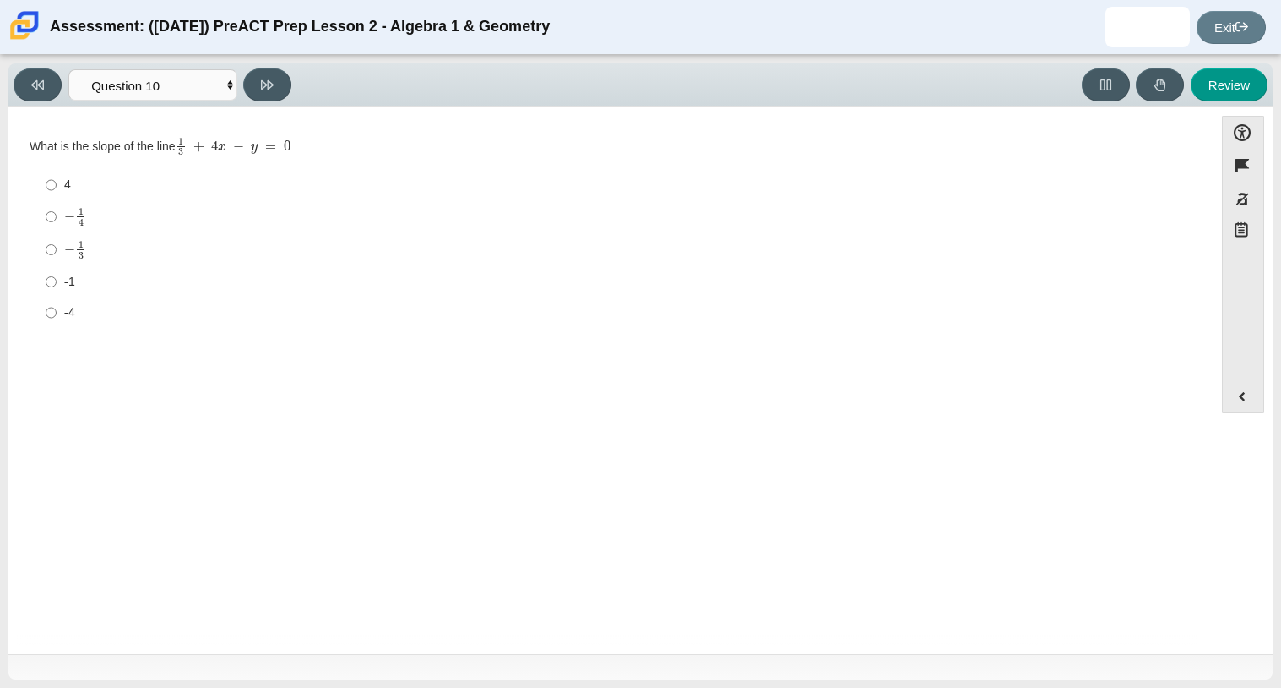
click at [105, 250] on div "− 1 3" at bounding box center [624, 249] width 1120 height 19
click at [57, 250] on input "− 1 3 negative 1 third" at bounding box center [51, 249] width 11 height 33
radio input "true"
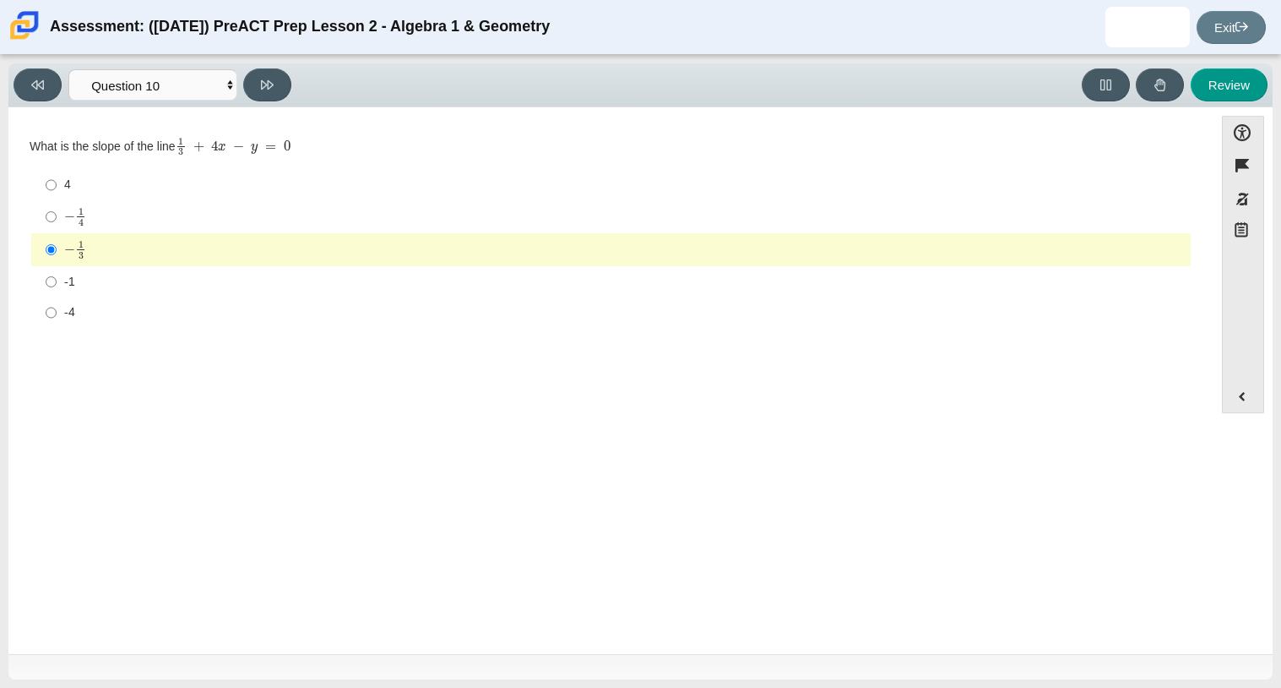
click at [285, 125] on div "Question What is the slope of the line 1 3 + 4 x − y = 0 Responses 4 4 − 1 4 ne…" at bounding box center [611, 236] width 1189 height 232
click at [283, 109] on div "Accessibility options Close Color scheme Font size Zoom Change the background a…" at bounding box center [640, 380] width 1265 height 547
click at [280, 95] on button at bounding box center [267, 84] width 48 height 33
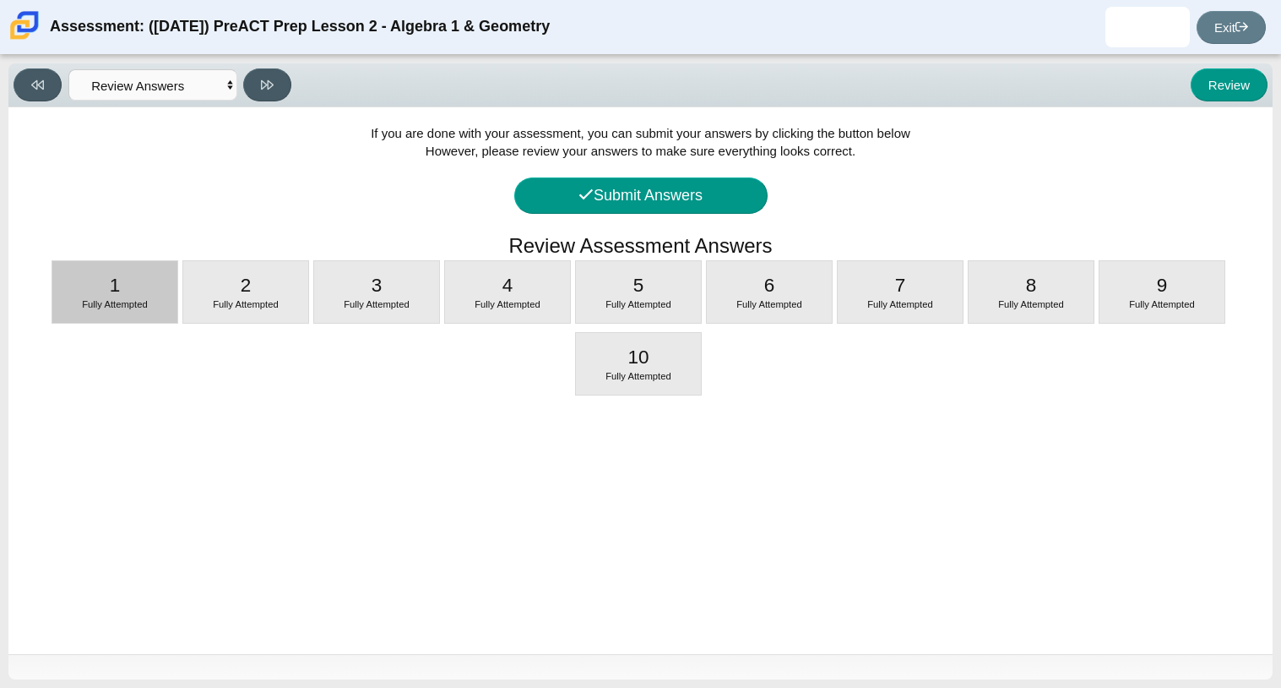
click at [71, 302] on div "Fully Attempted" at bounding box center [114, 305] width 125 height 14
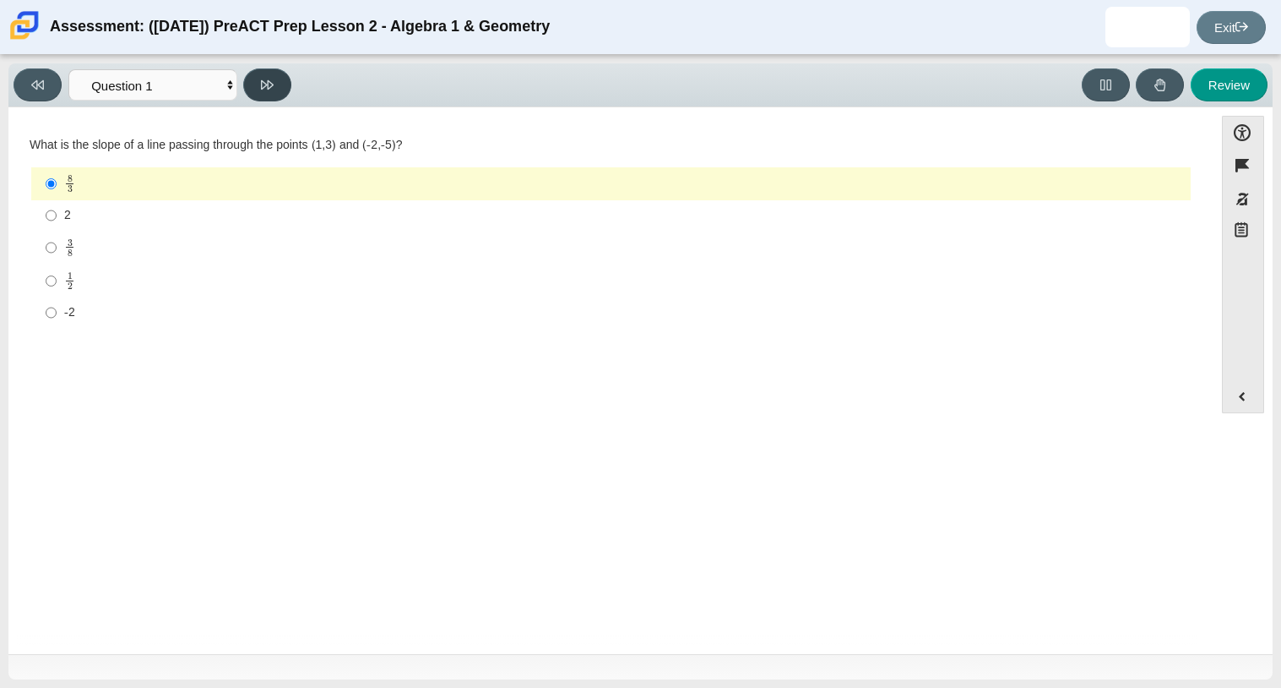
click at [275, 81] on button at bounding box center [267, 84] width 48 height 33
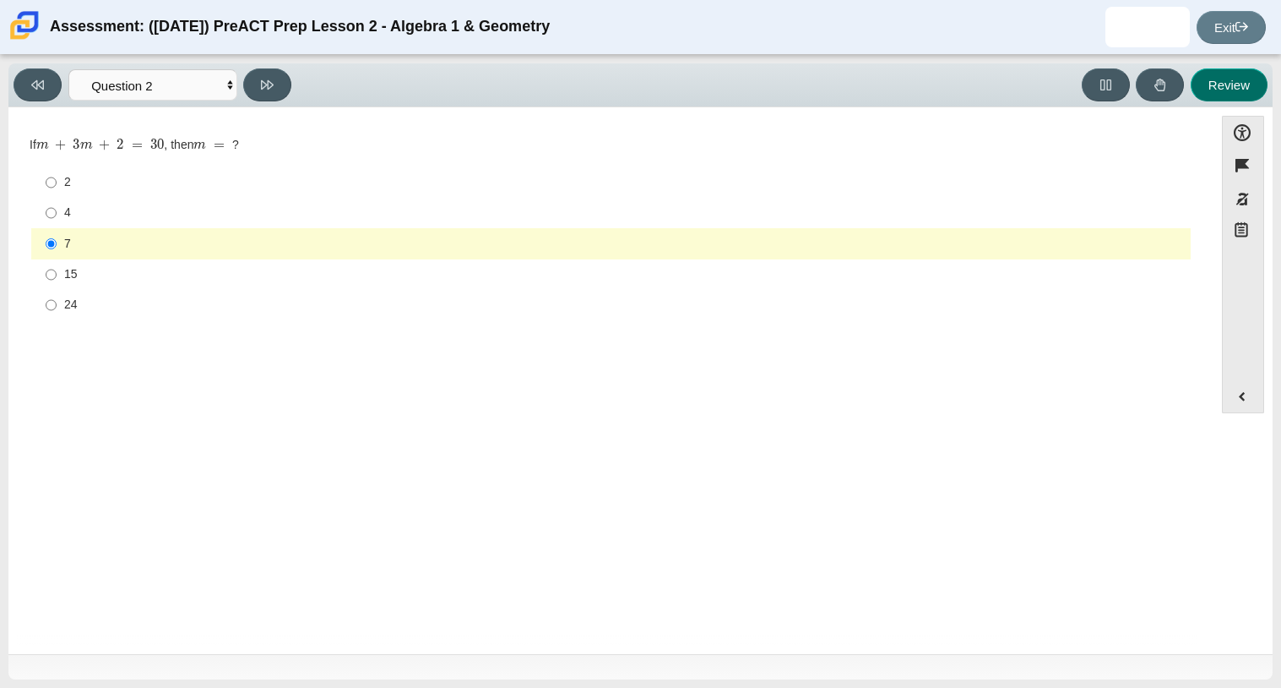
click at [1228, 76] on button "Review" at bounding box center [1229, 84] width 77 height 33
select select "review"
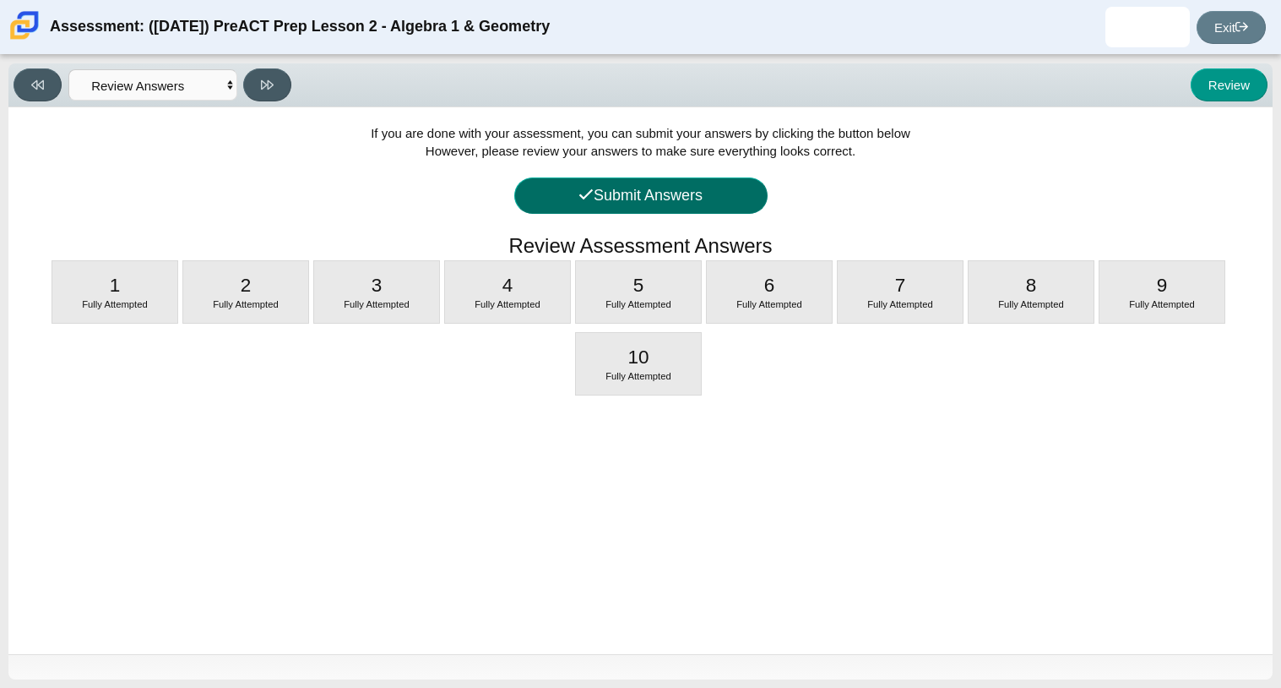
click at [750, 181] on button "Submit Answers" at bounding box center [640, 195] width 253 height 36
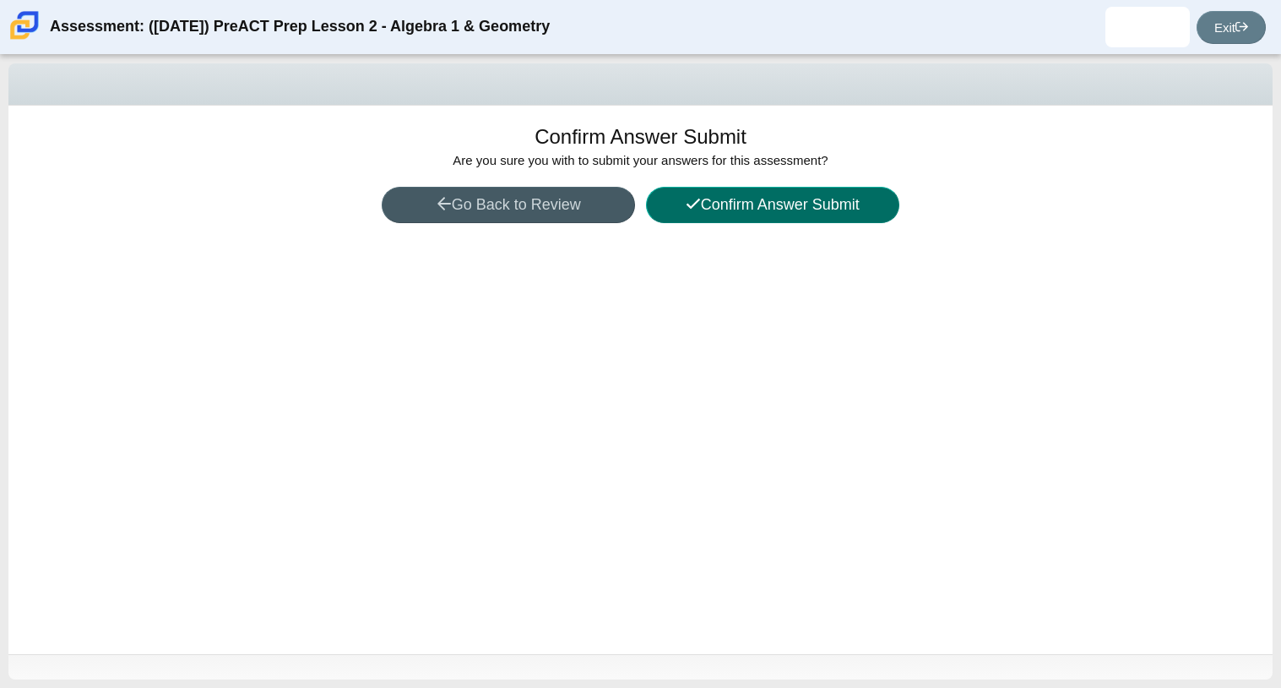
click at [759, 195] on button "Confirm Answer Submit" at bounding box center [772, 205] width 253 height 36
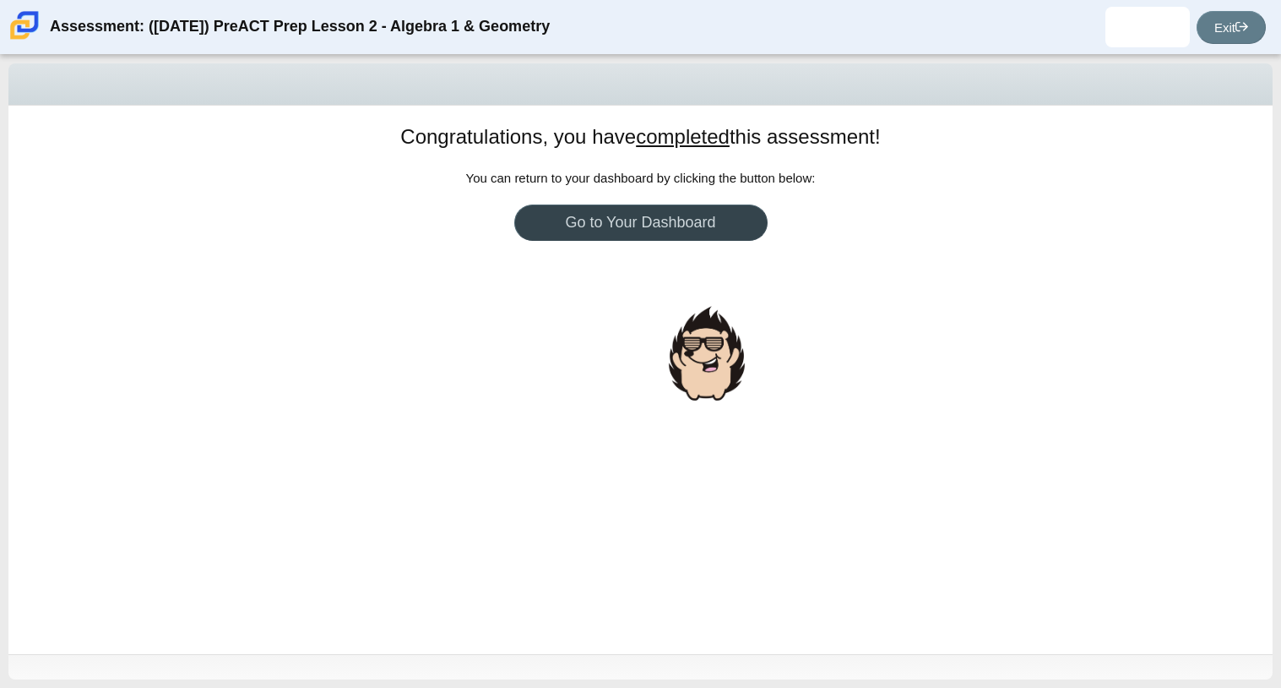
click at [696, 227] on link "Go to Your Dashboard" at bounding box center [640, 222] width 253 height 36
